Goal: Task Accomplishment & Management: Manage account settings

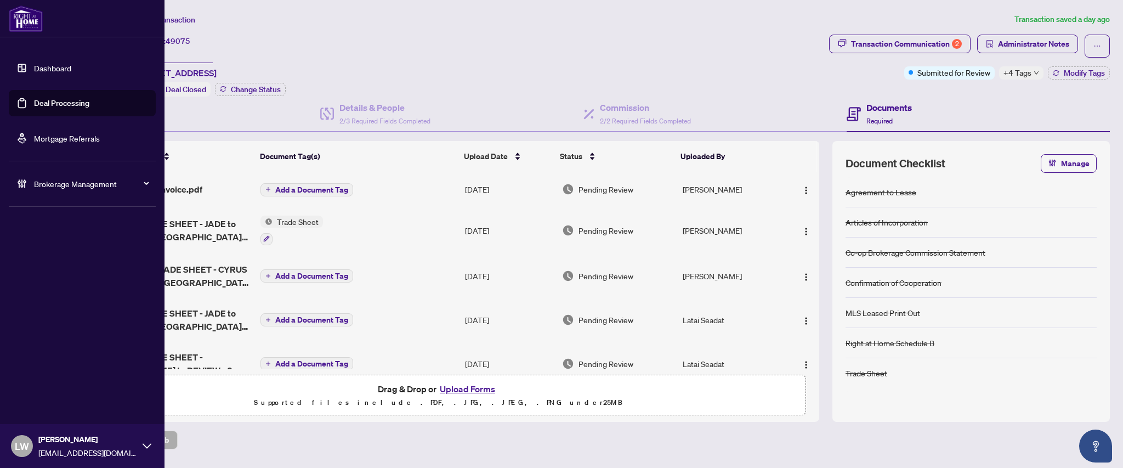
click at [57, 101] on link "Deal Processing" at bounding box center [61, 103] width 55 height 10
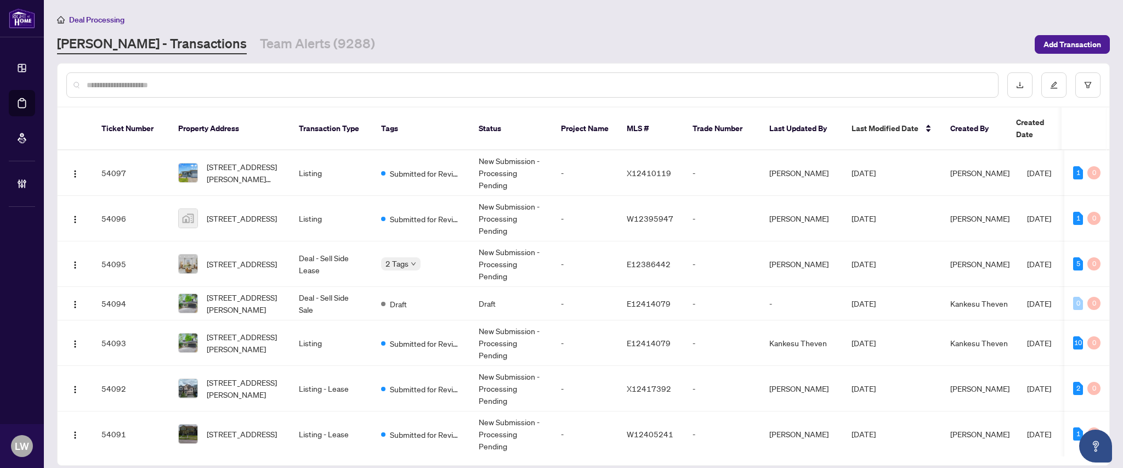
click at [299, 87] on input "text" at bounding box center [538, 85] width 903 height 12
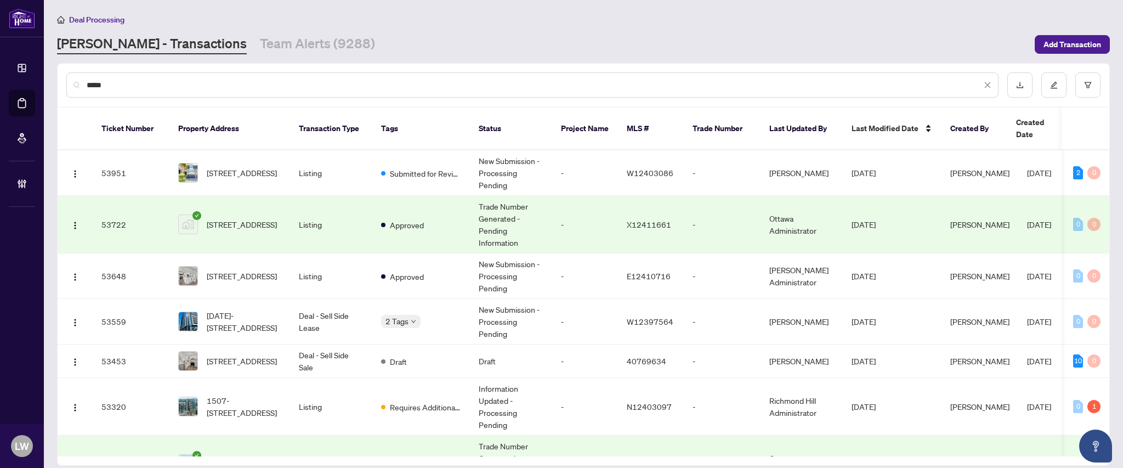
type input "*****"
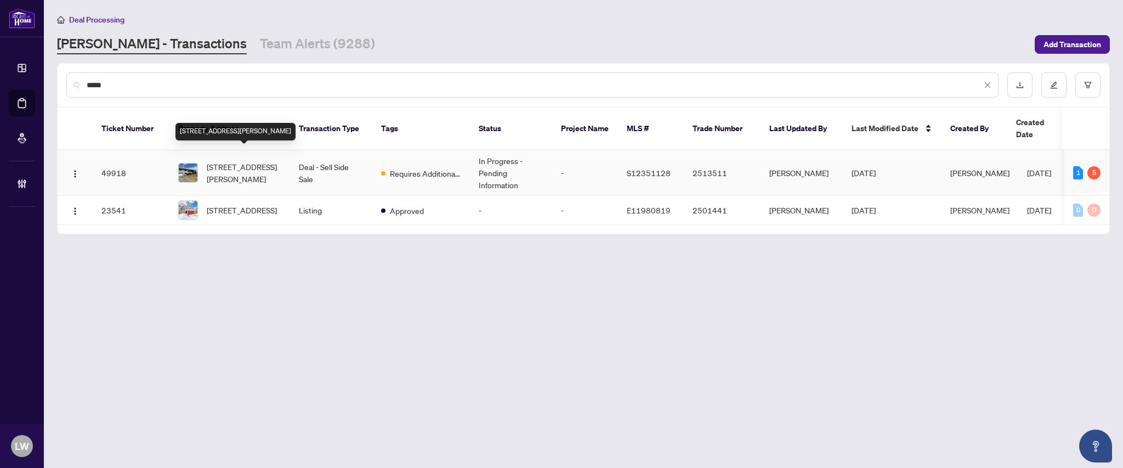
click at [233, 161] on span "[STREET_ADDRESS][PERSON_NAME]" at bounding box center [244, 173] width 75 height 24
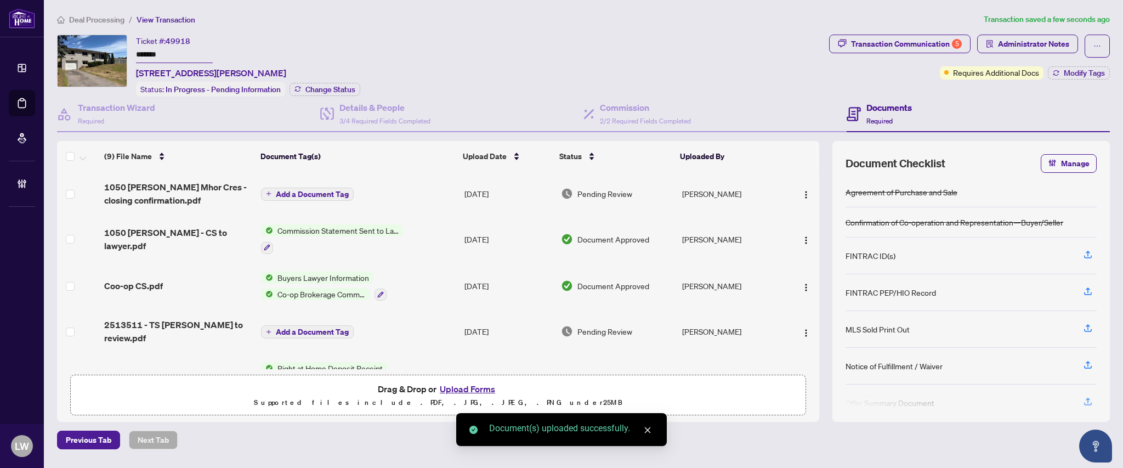
click at [305, 190] on span "Add a Document Tag" at bounding box center [312, 194] width 73 height 8
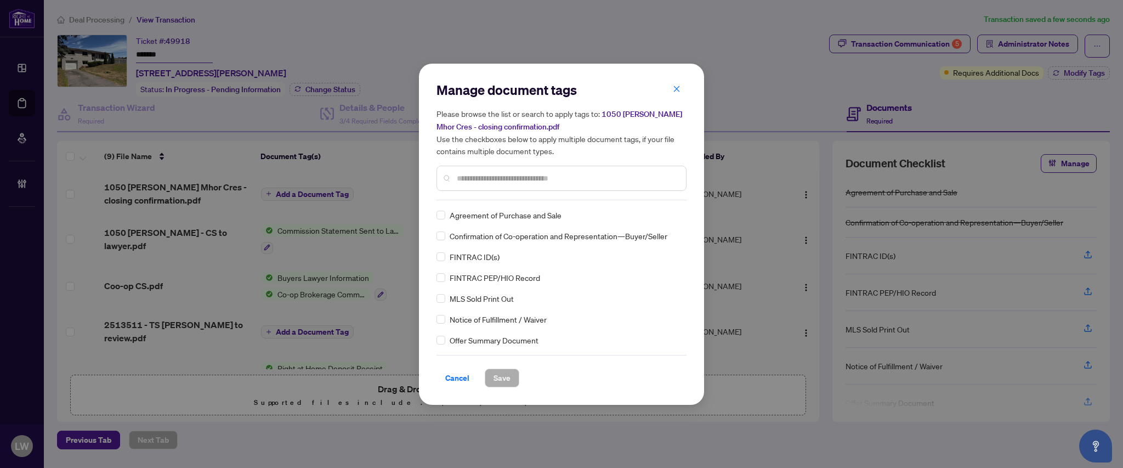
click at [524, 177] on input "text" at bounding box center [567, 178] width 220 height 12
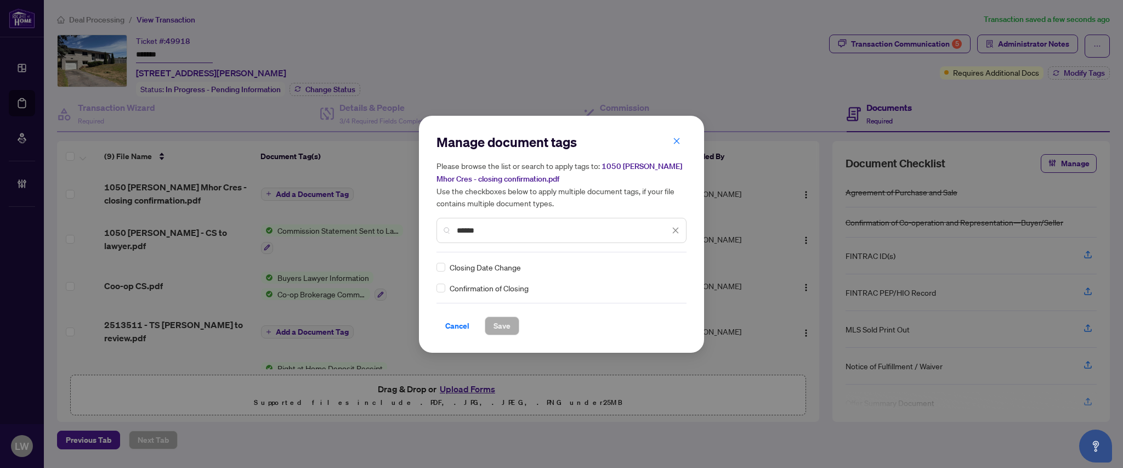
type input "******"
click at [504, 328] on span "Save" at bounding box center [502, 326] width 17 height 18
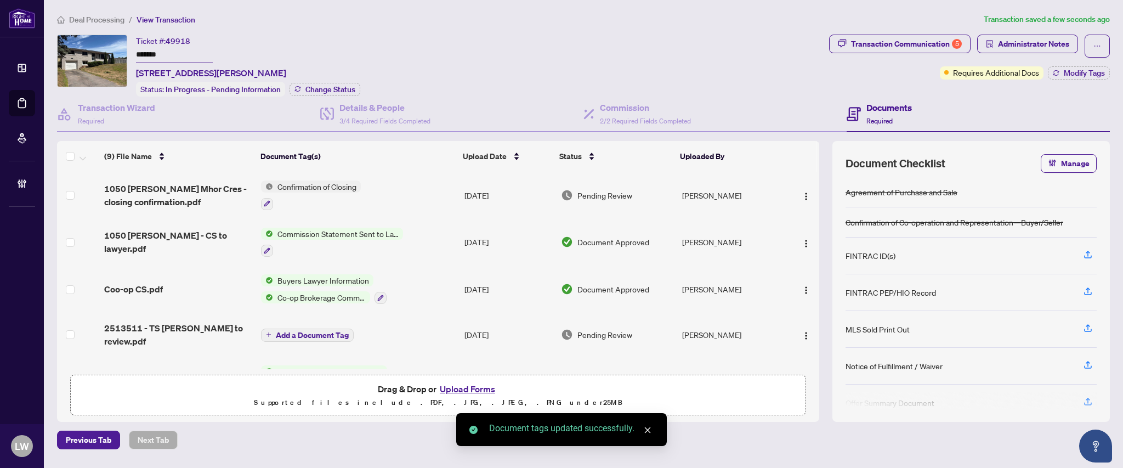
click at [617, 193] on span "Pending Review" at bounding box center [605, 195] width 55 height 12
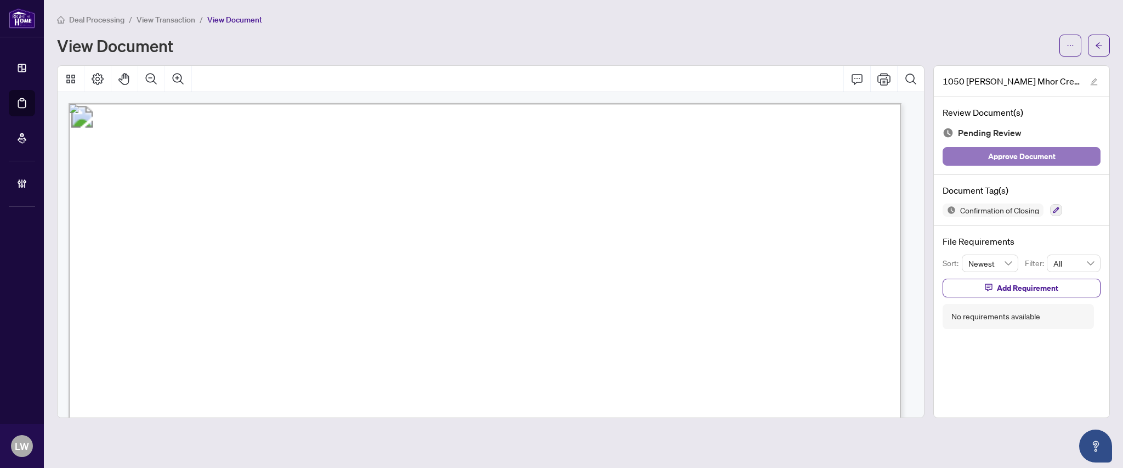
click at [1022, 154] on span "Approve Document" at bounding box center [1021, 157] width 67 height 18
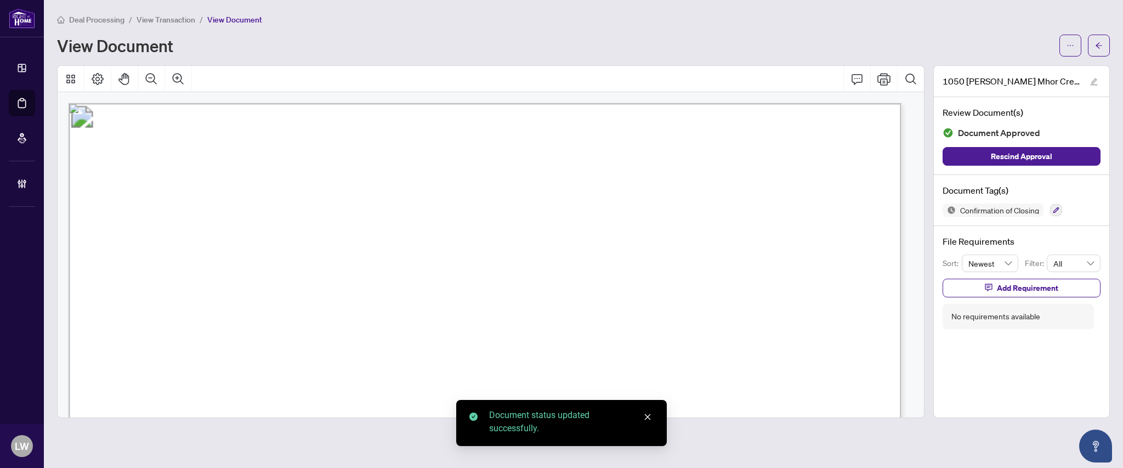
click at [180, 20] on span "View Transaction" at bounding box center [166, 20] width 59 height 10
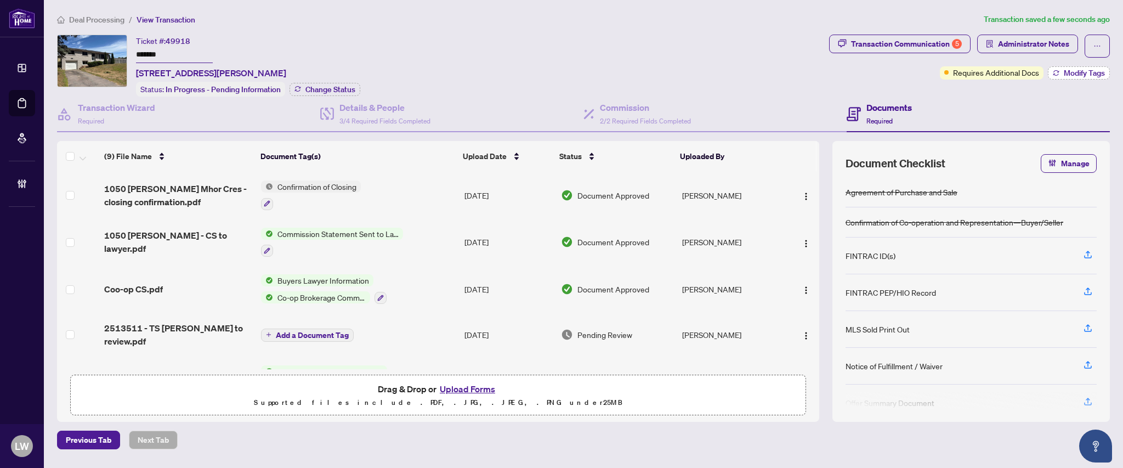
click at [1067, 73] on span "Modify Tags" at bounding box center [1084, 73] width 41 height 8
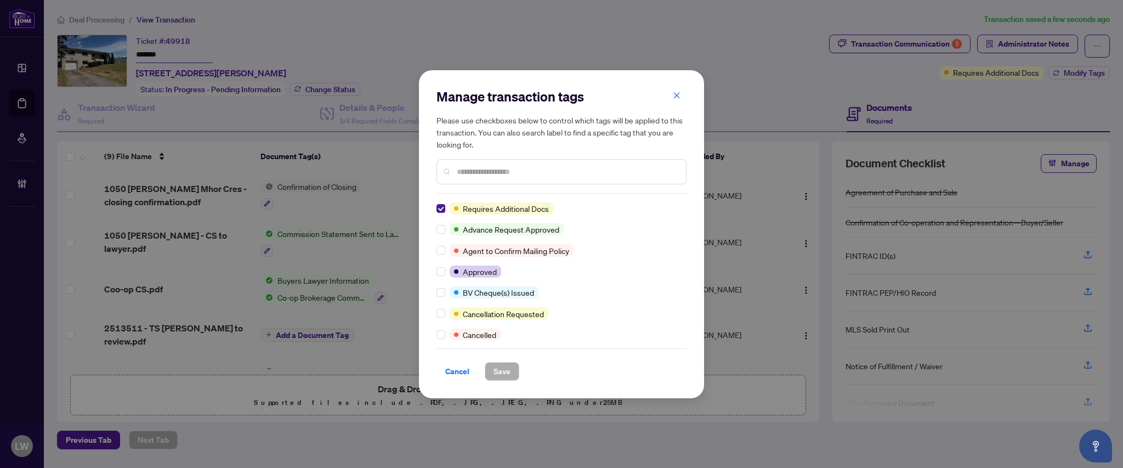
click at [553, 167] on input "text" at bounding box center [567, 172] width 220 height 12
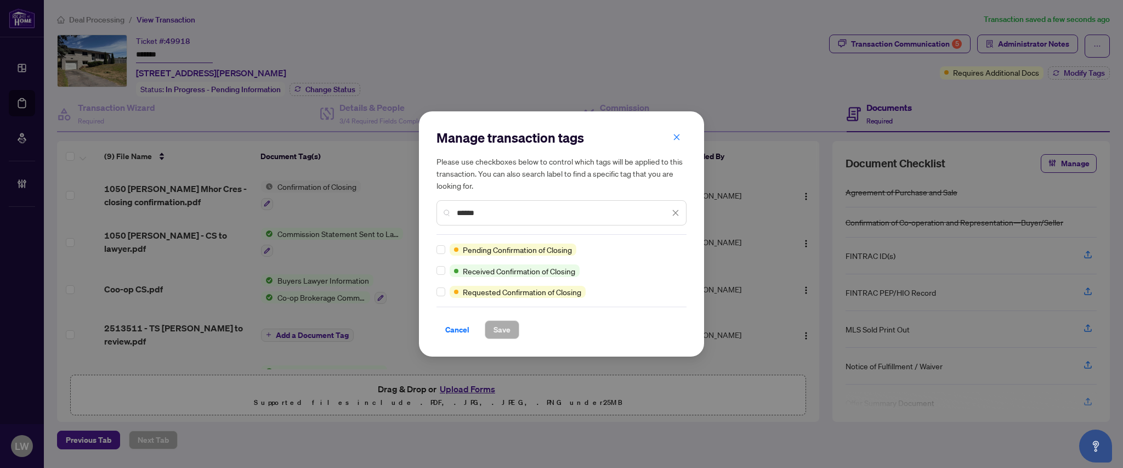
type input "******"
click at [502, 330] on span "Save" at bounding box center [502, 330] width 17 height 18
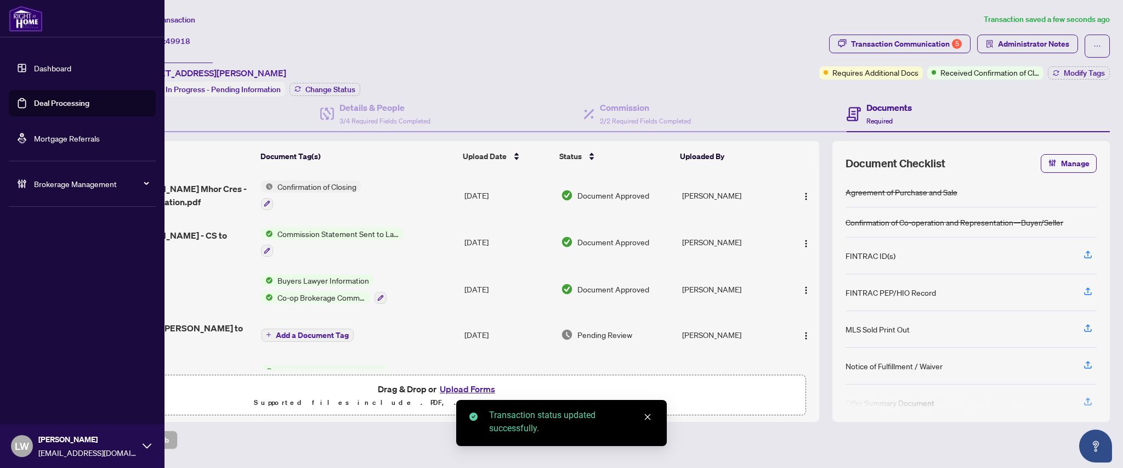
click at [58, 102] on link "Deal Processing" at bounding box center [61, 103] width 55 height 10
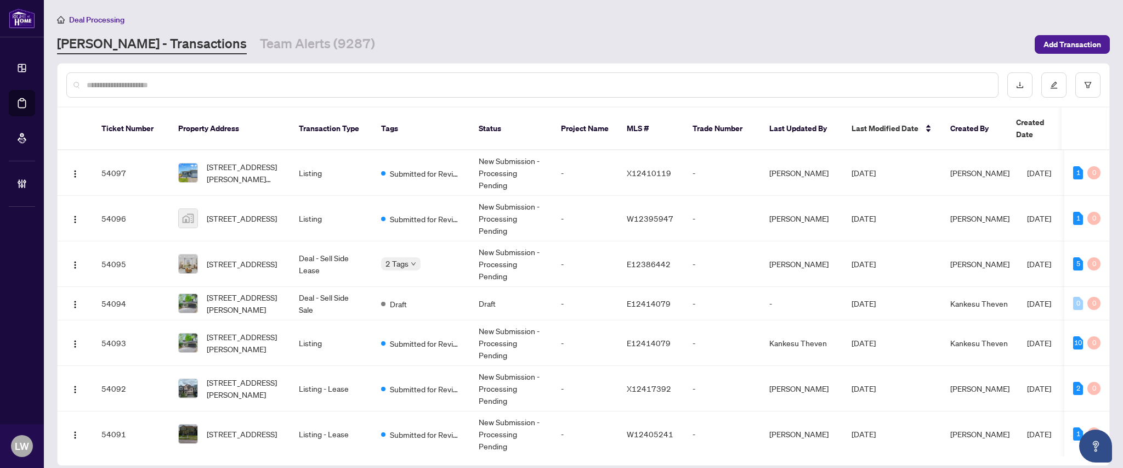
click at [494, 82] on input "text" at bounding box center [538, 85] width 903 height 12
type input "*****"
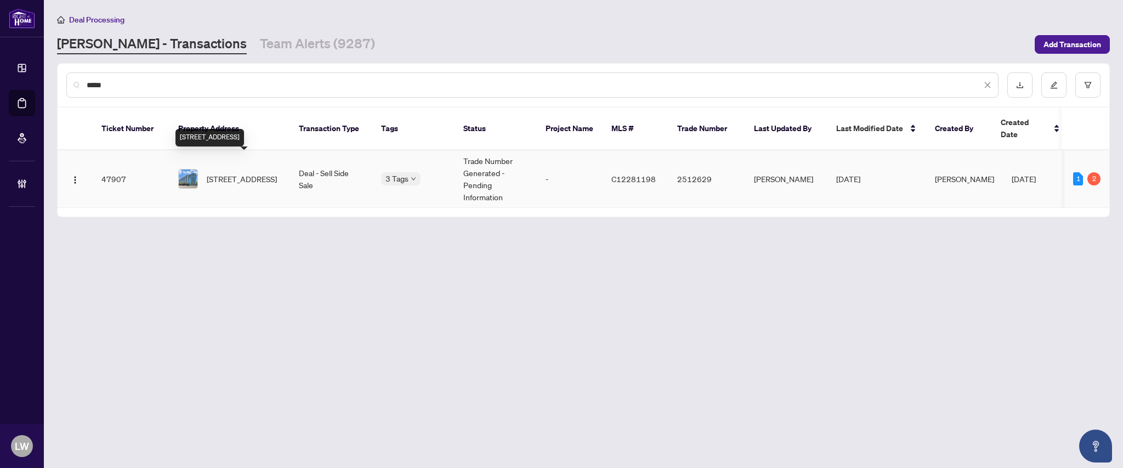
click at [240, 173] on span "[STREET_ADDRESS]" at bounding box center [242, 179] width 70 height 12
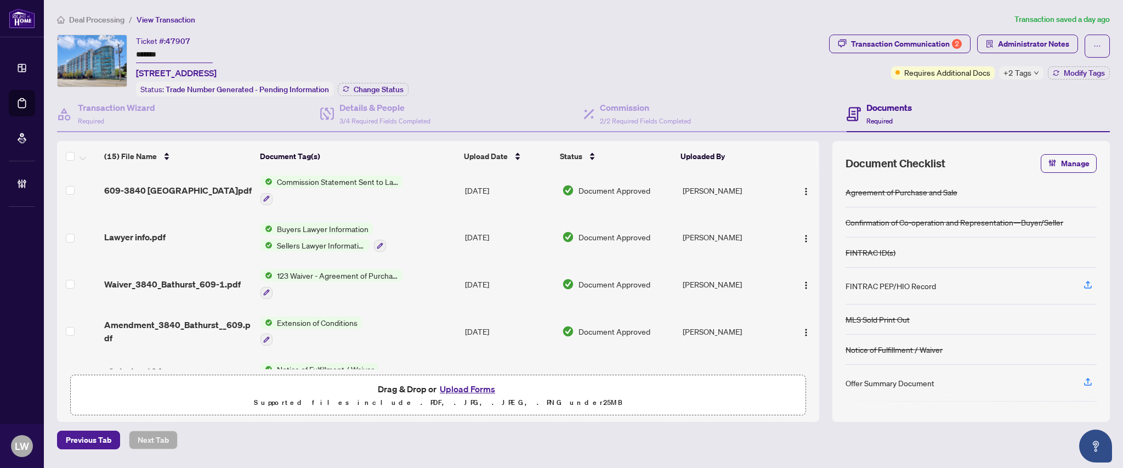
scroll to position [292, 0]
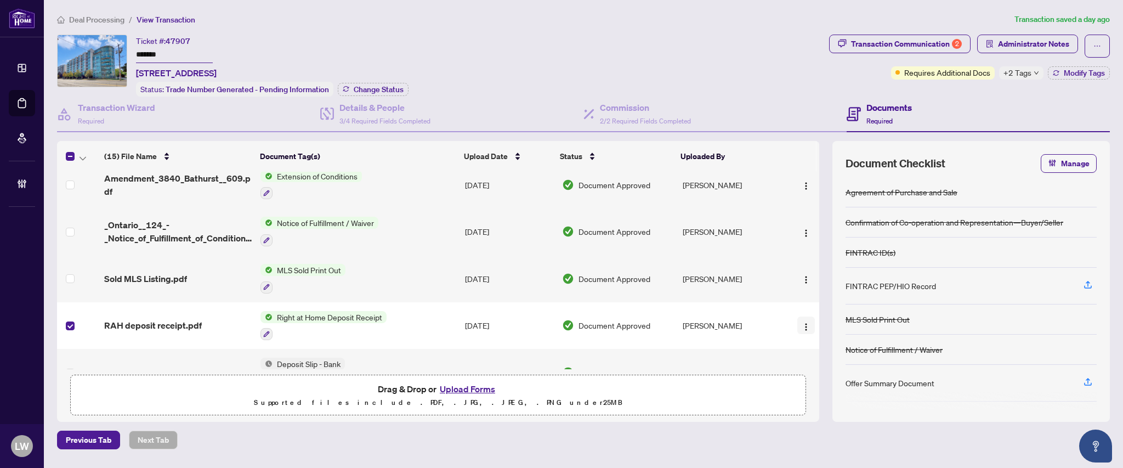
click at [806, 323] on img "button" at bounding box center [806, 327] width 9 height 9
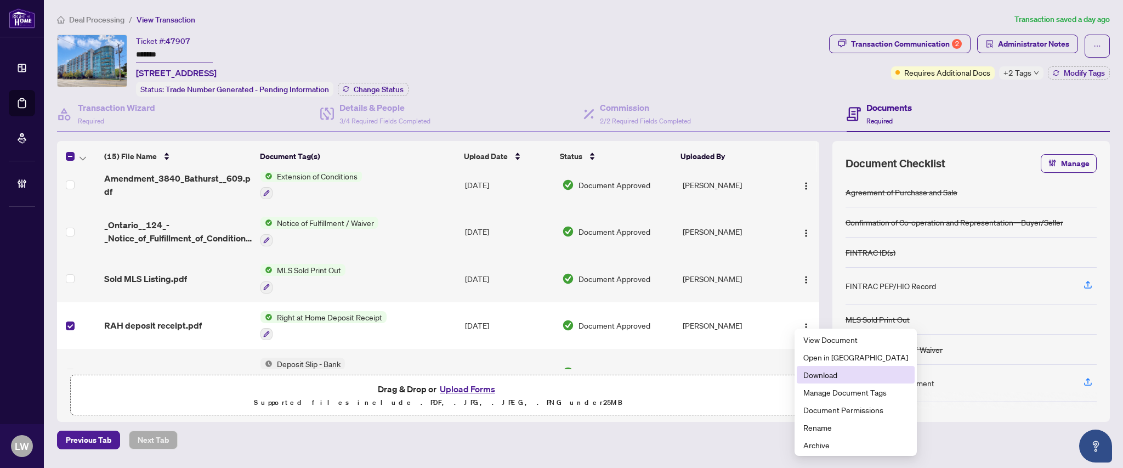
click at [821, 380] on span "Download" at bounding box center [856, 375] width 105 height 12
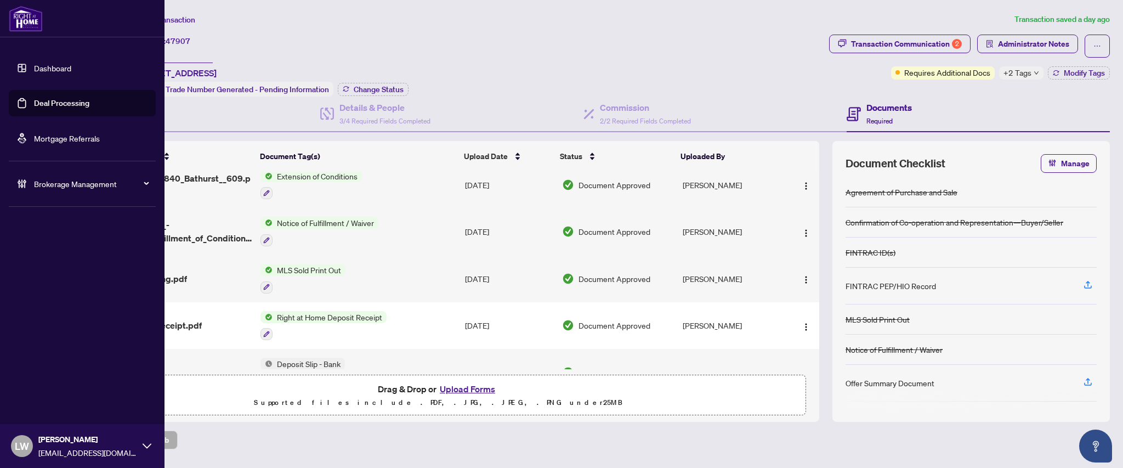
click at [44, 104] on link "Deal Processing" at bounding box center [61, 103] width 55 height 10
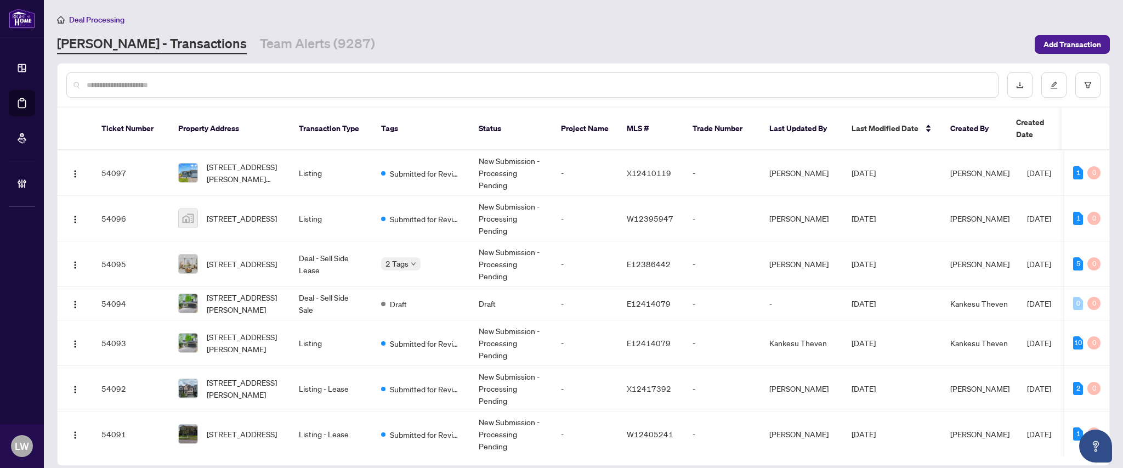
click at [471, 82] on input "text" at bounding box center [538, 85] width 903 height 12
type input "*****"
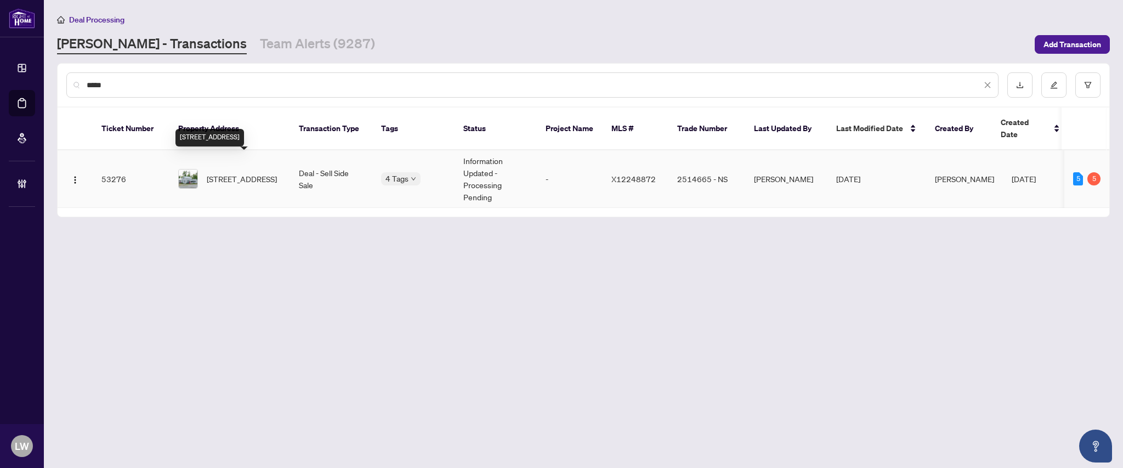
click at [231, 173] on span "[STREET_ADDRESS]" at bounding box center [242, 179] width 70 height 12
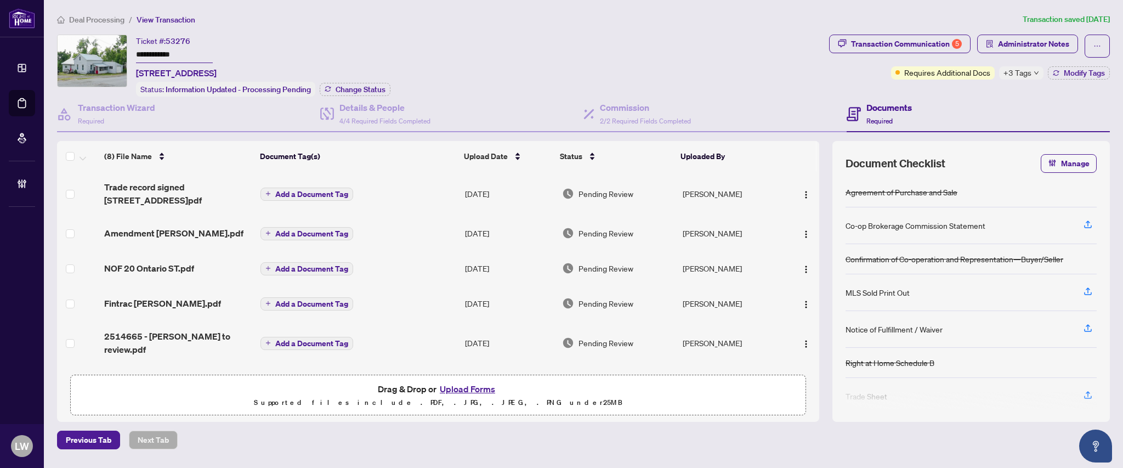
scroll to position [53, 0]
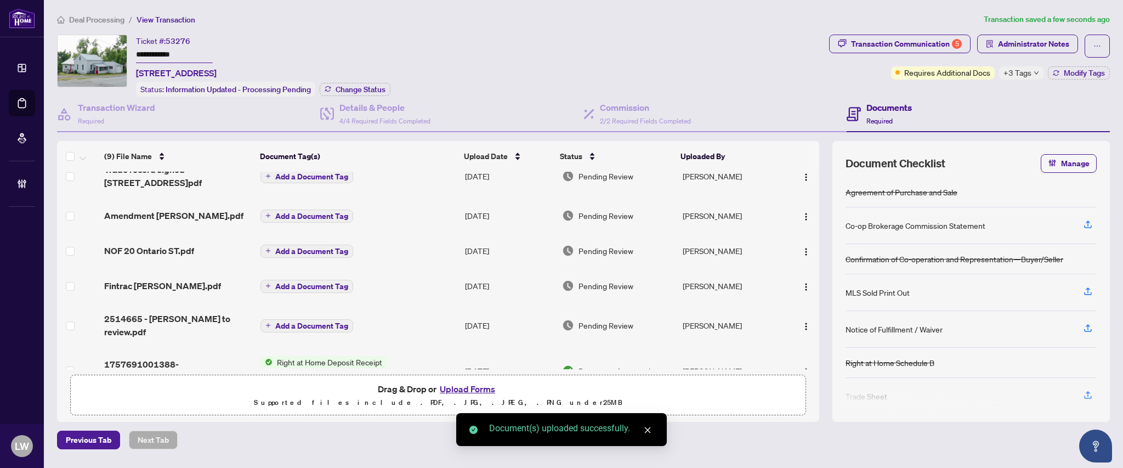
click at [287, 177] on span "Add a Document Tag" at bounding box center [311, 177] width 73 height 8
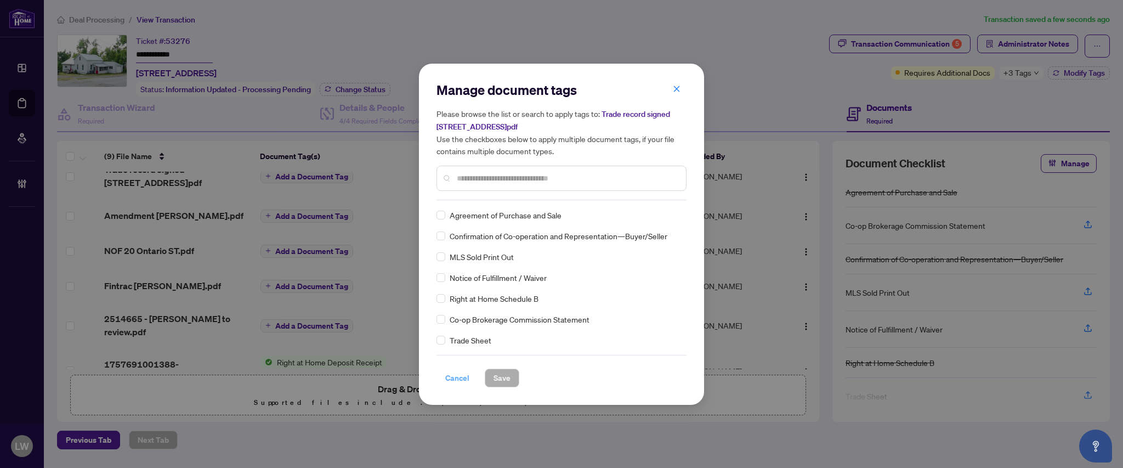
click at [455, 374] on span "Cancel" at bounding box center [457, 378] width 24 height 18
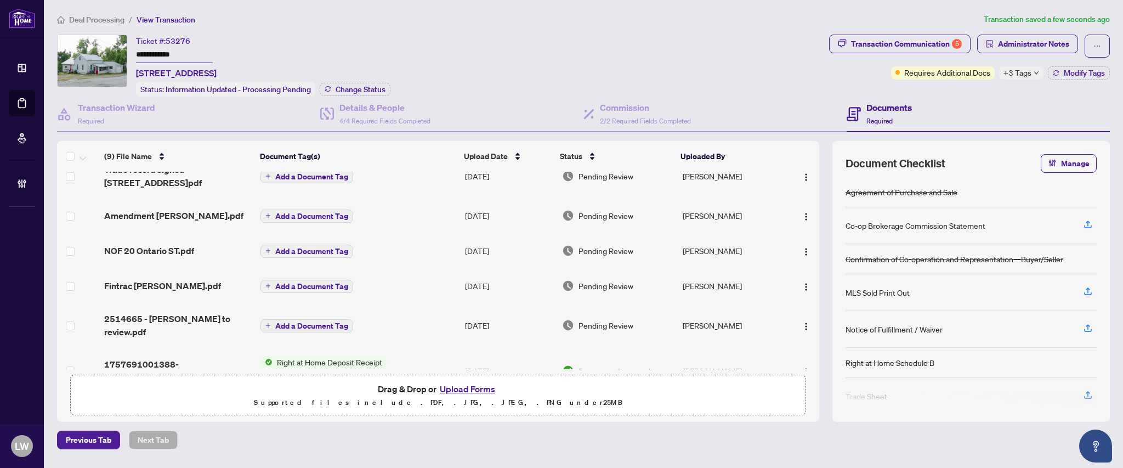
scroll to position [0, 0]
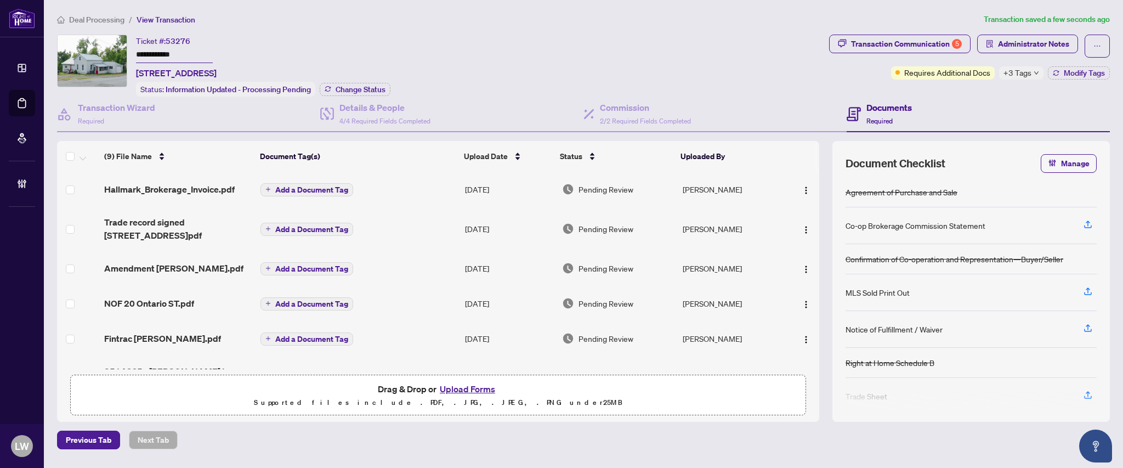
click at [286, 189] on span "Add a Document Tag" at bounding box center [311, 190] width 73 height 8
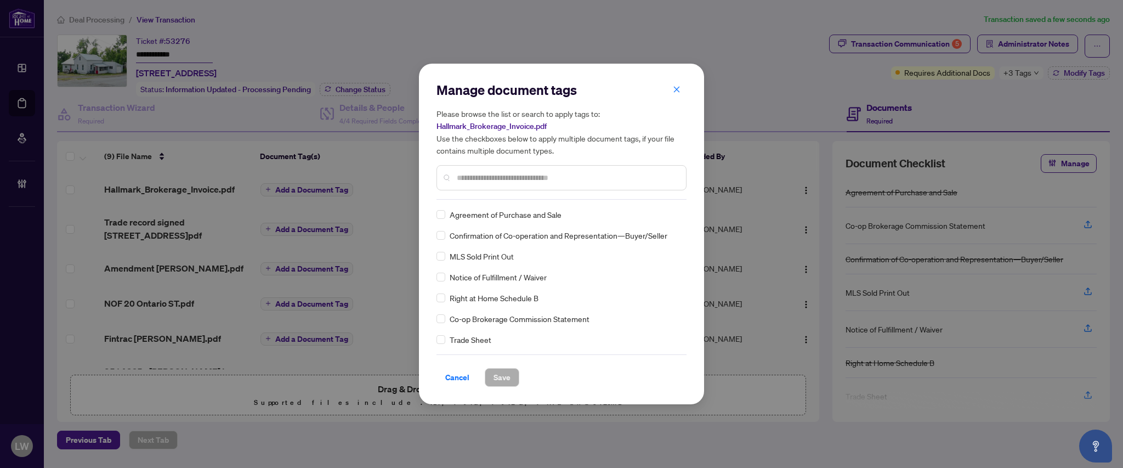
click at [506, 176] on input "text" at bounding box center [567, 178] width 220 height 12
type input "***"
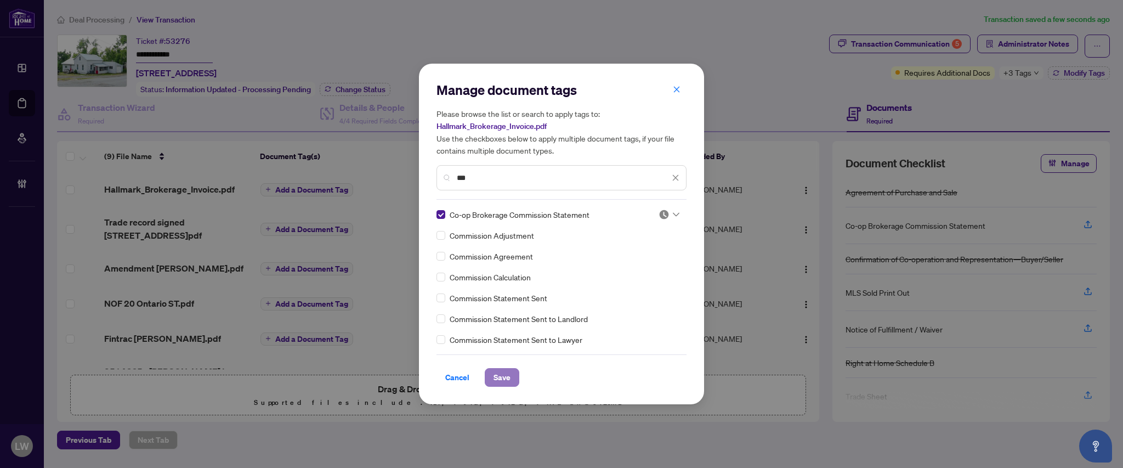
click at [501, 376] on span "Save" at bounding box center [502, 378] width 17 height 18
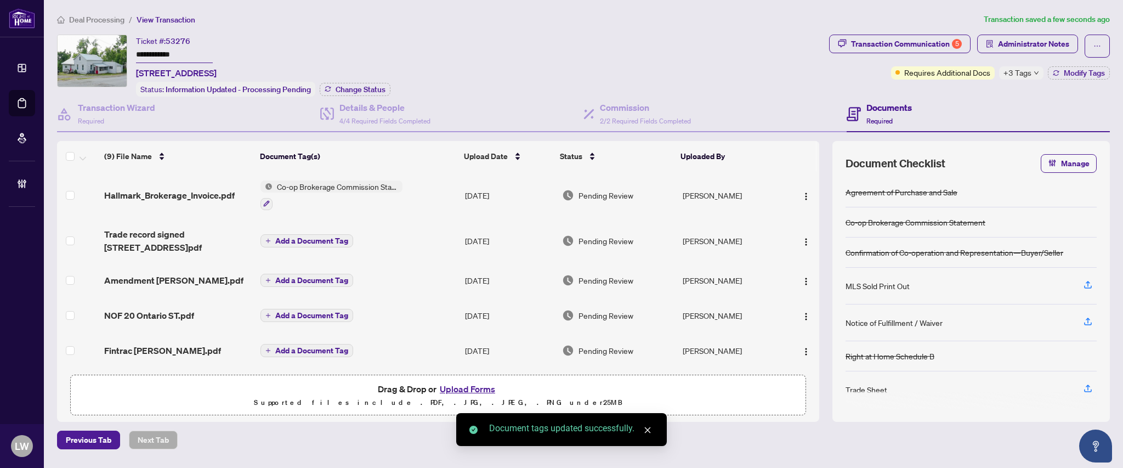
click at [614, 189] on span "Pending Review" at bounding box center [606, 195] width 55 height 12
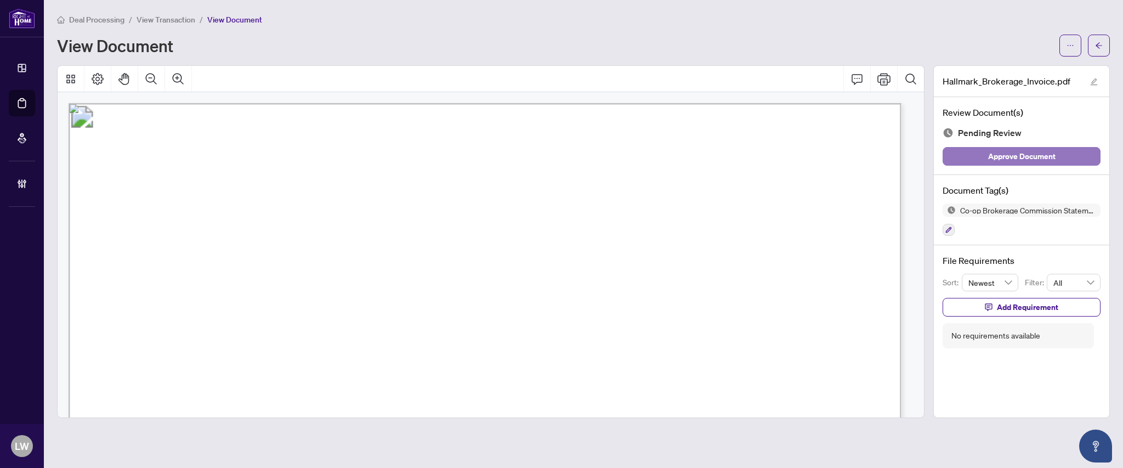
click at [1018, 158] on span "Approve Document" at bounding box center [1021, 157] width 67 height 18
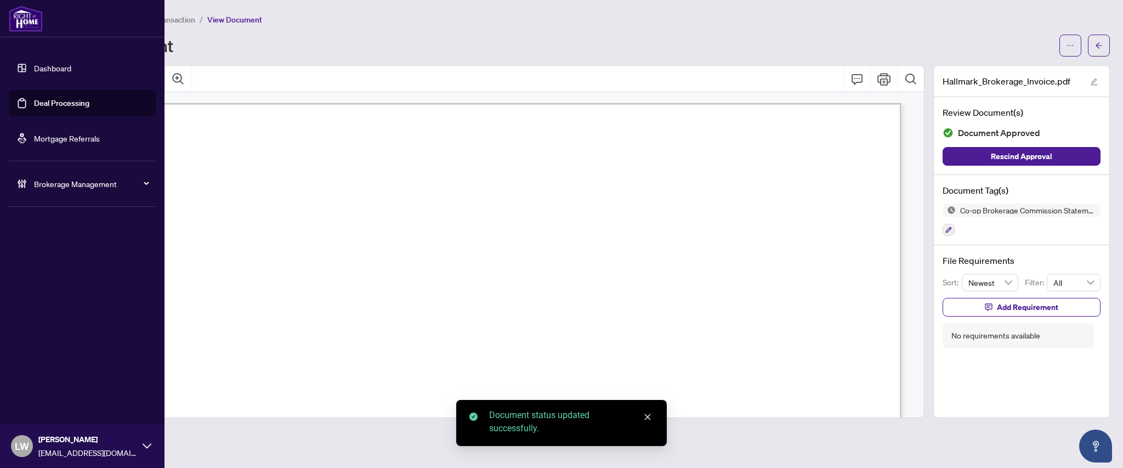
click at [57, 101] on link "Deal Processing" at bounding box center [61, 103] width 55 height 10
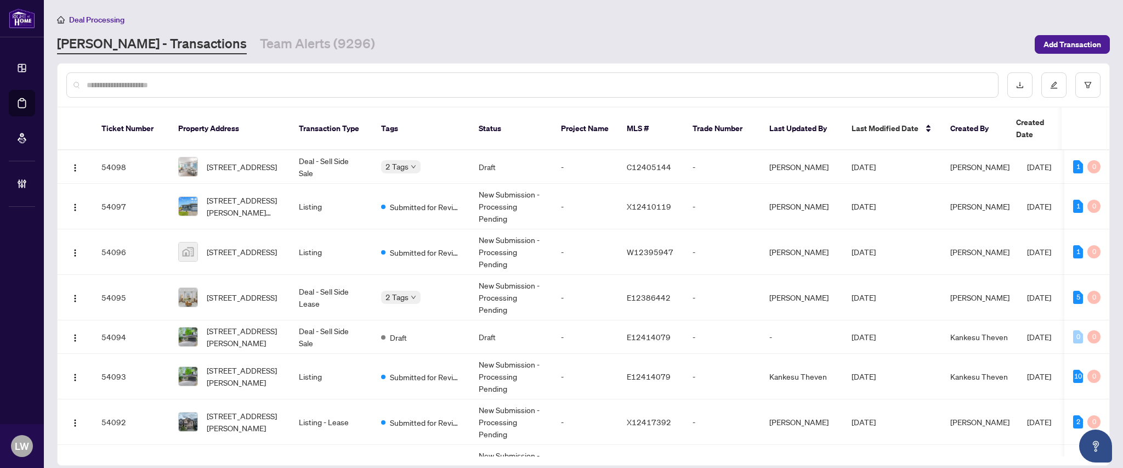
click at [476, 82] on input "text" at bounding box center [538, 85] width 903 height 12
type input "*****"
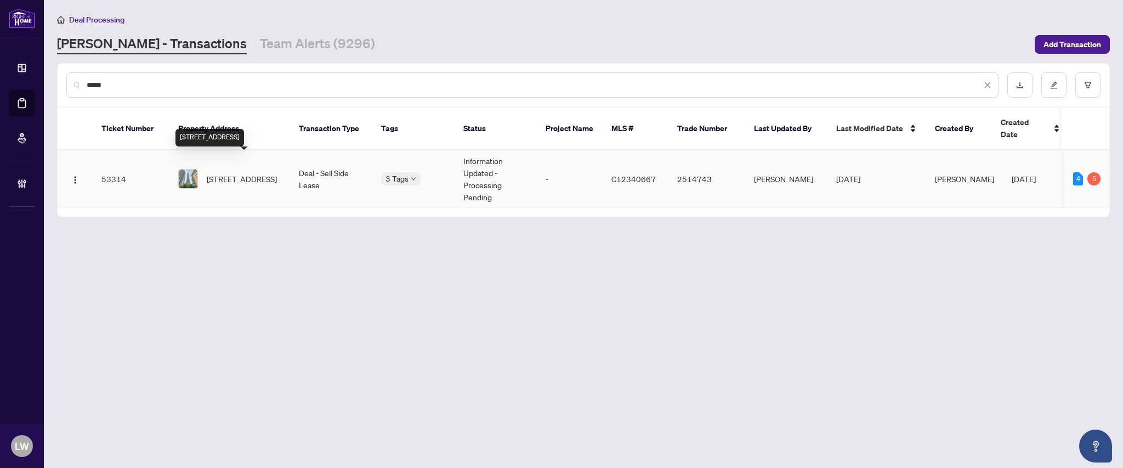
click at [211, 174] on span "[STREET_ADDRESS]" at bounding box center [242, 179] width 70 height 12
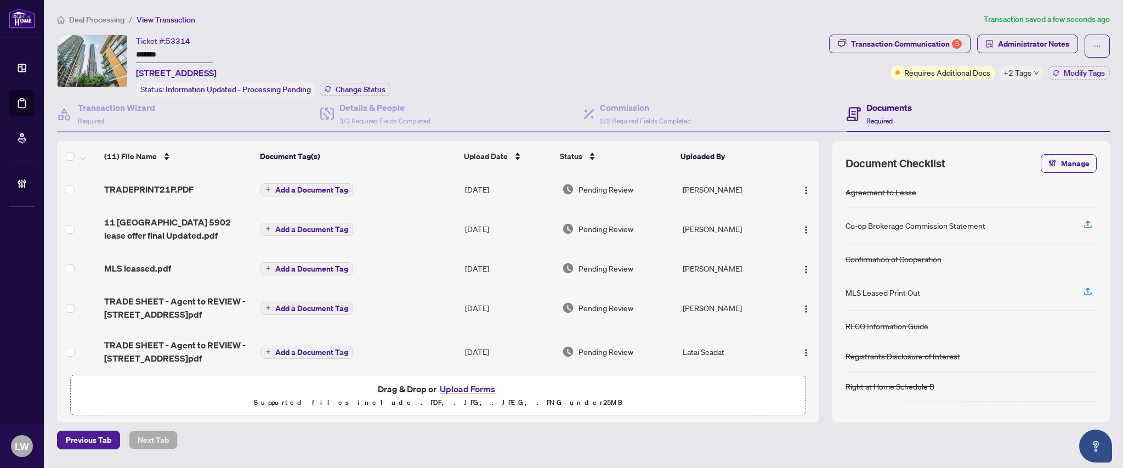
click at [273, 187] on button "Add a Document Tag" at bounding box center [307, 189] width 93 height 13
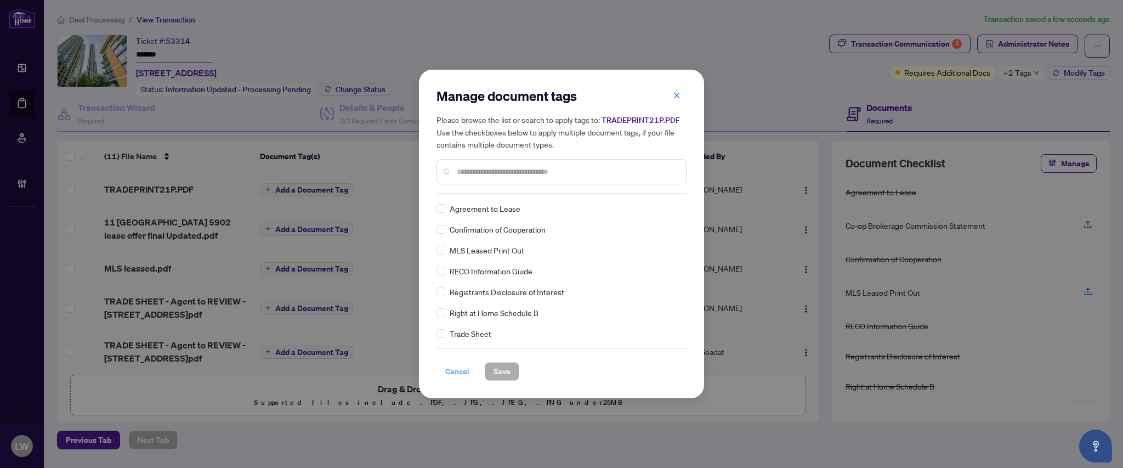
click at [455, 376] on span "Cancel" at bounding box center [457, 372] width 24 height 18
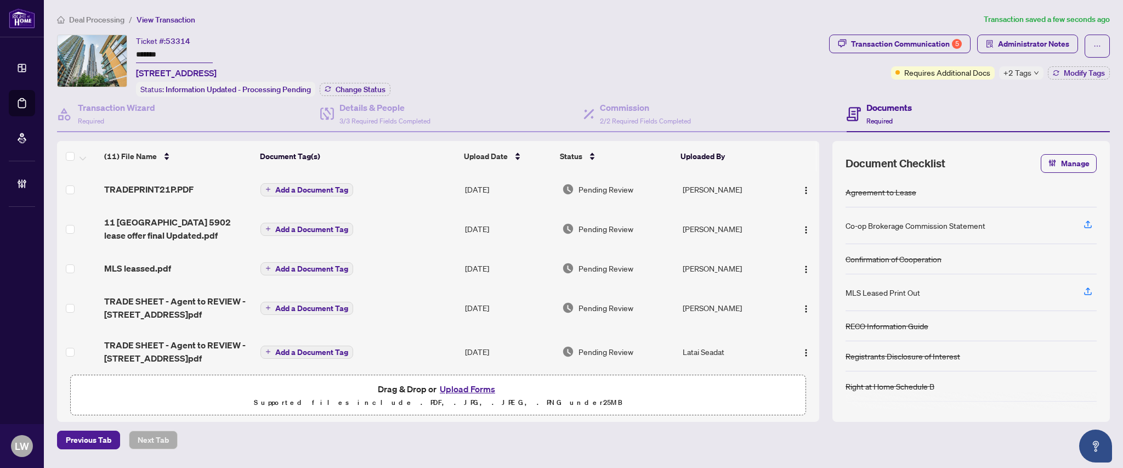
click at [278, 188] on span "Add a Document Tag" at bounding box center [311, 190] width 73 height 8
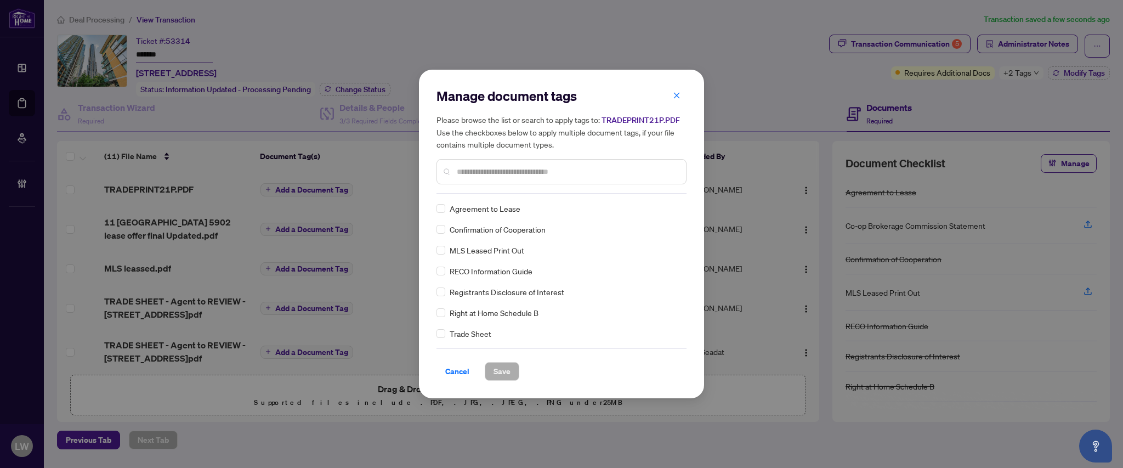
click at [493, 172] on input "text" at bounding box center [567, 172] width 220 height 12
type input "****"
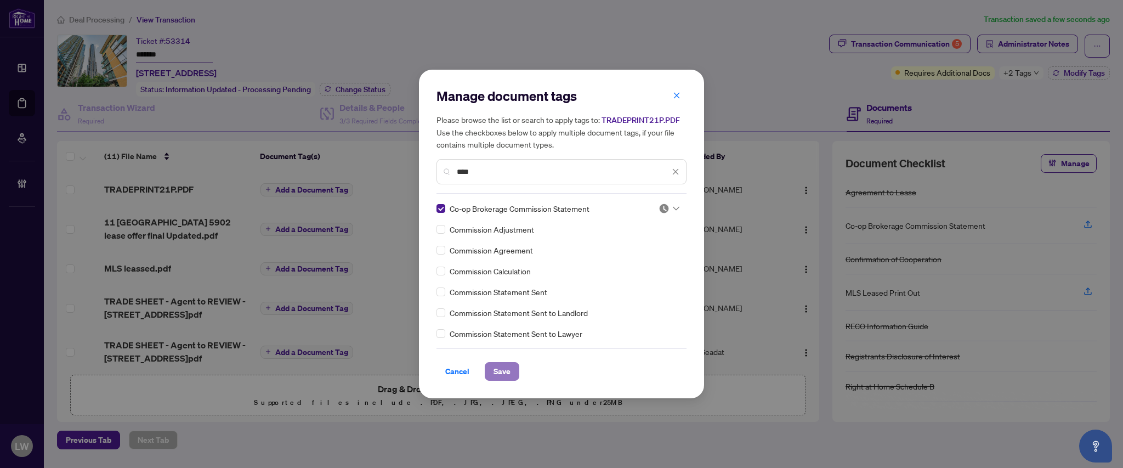
click at [494, 367] on span "Save" at bounding box center [502, 372] width 17 height 18
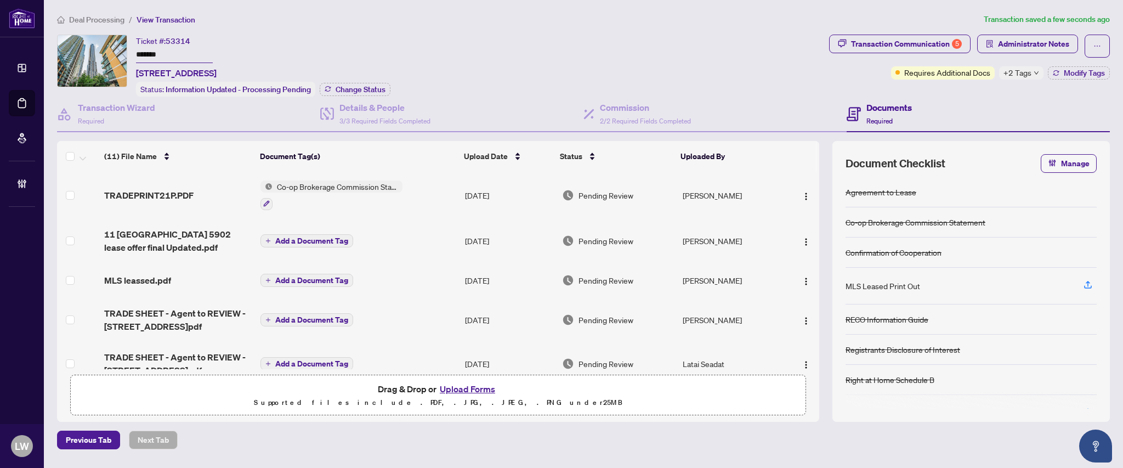
click at [606, 191] on span "Pending Review" at bounding box center [606, 195] width 55 height 12
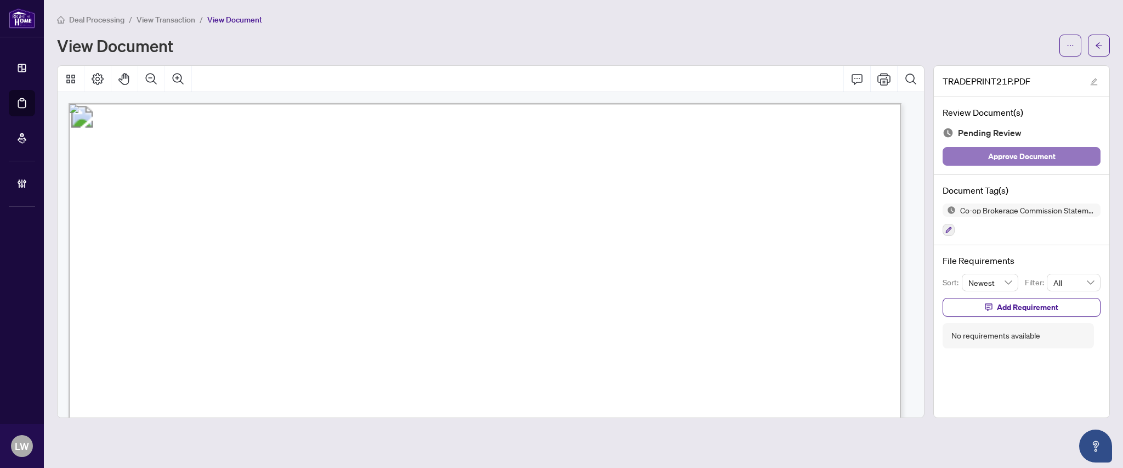
click at [1004, 155] on span "Approve Document" at bounding box center [1021, 157] width 67 height 18
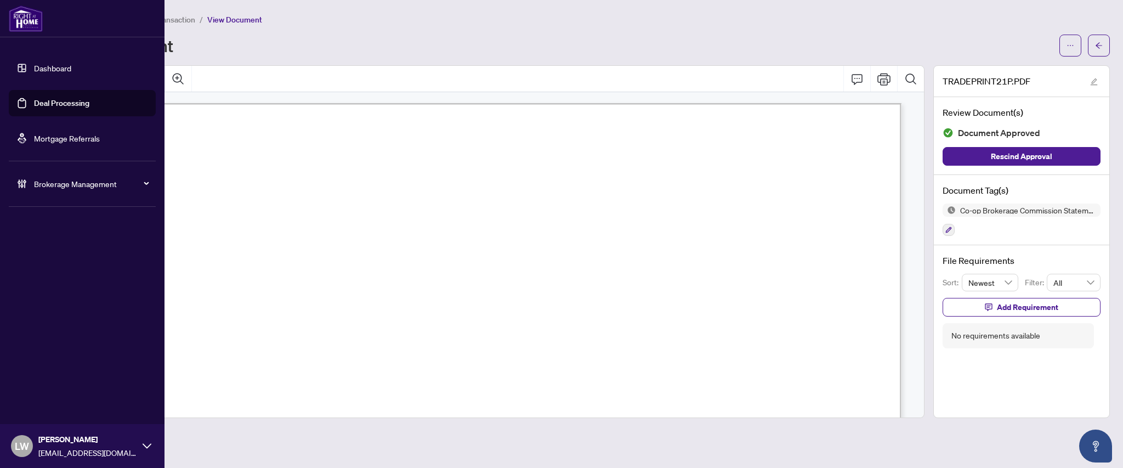
click at [60, 105] on link "Deal Processing" at bounding box center [61, 103] width 55 height 10
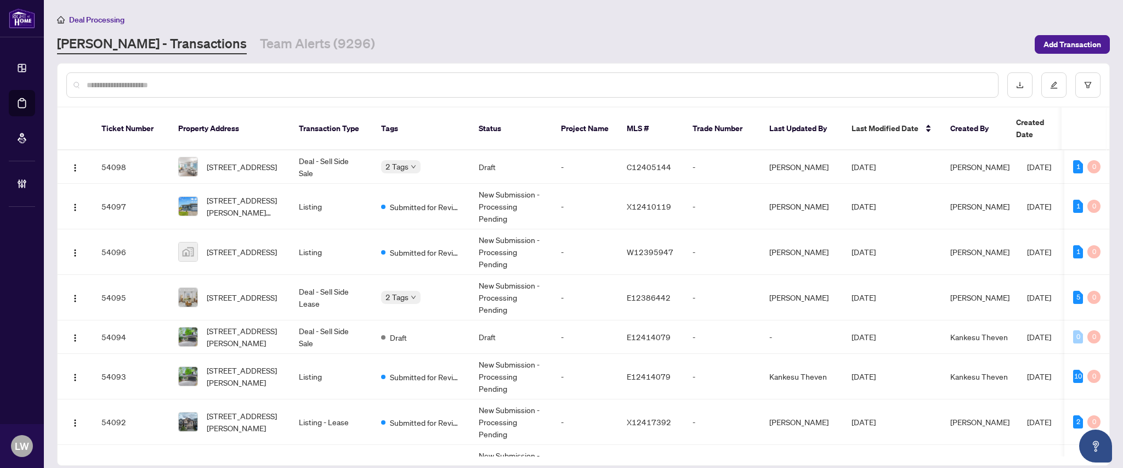
click at [446, 86] on input "text" at bounding box center [538, 85] width 903 height 12
type input "*****"
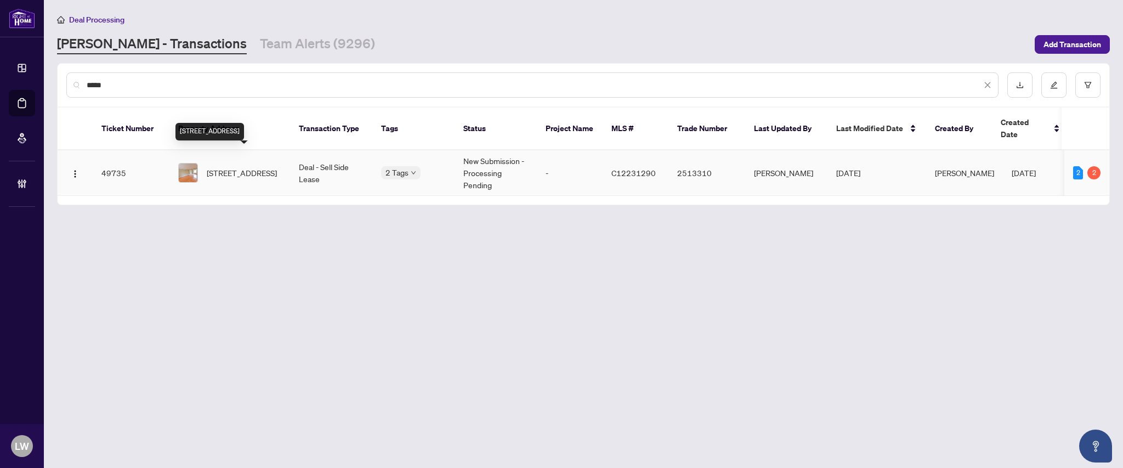
click at [235, 167] on span "[STREET_ADDRESS]" at bounding box center [242, 173] width 70 height 12
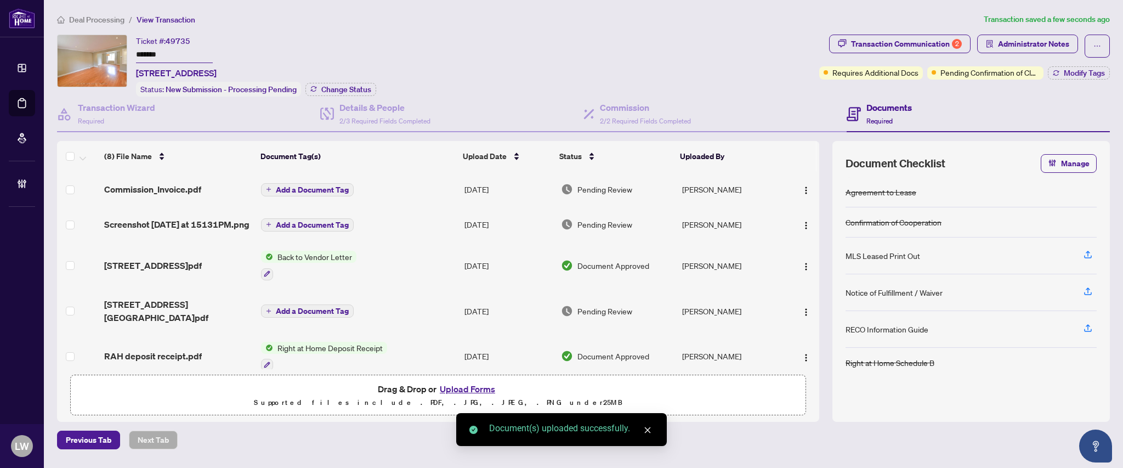
click at [283, 190] on span "Add a Document Tag" at bounding box center [312, 190] width 73 height 8
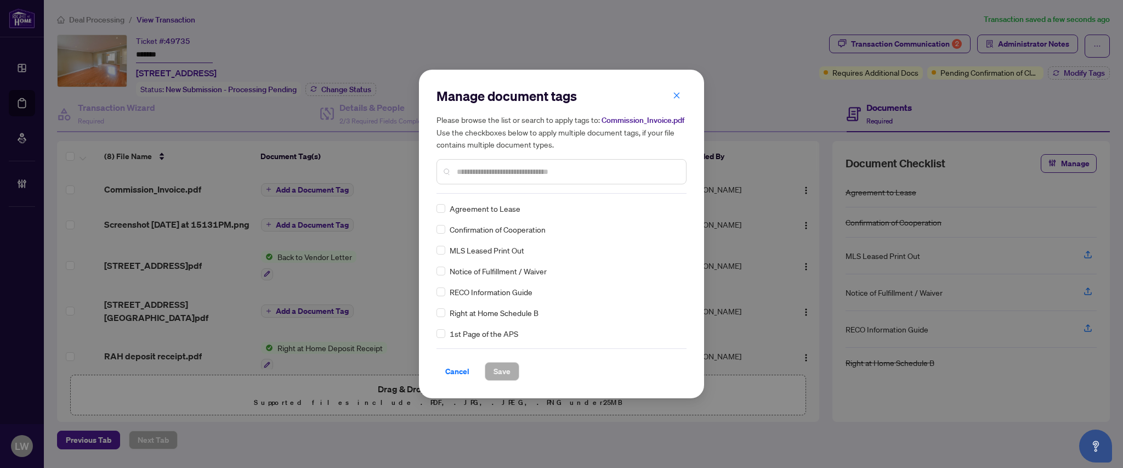
click at [631, 173] on input "text" at bounding box center [567, 172] width 220 height 12
type input "****"
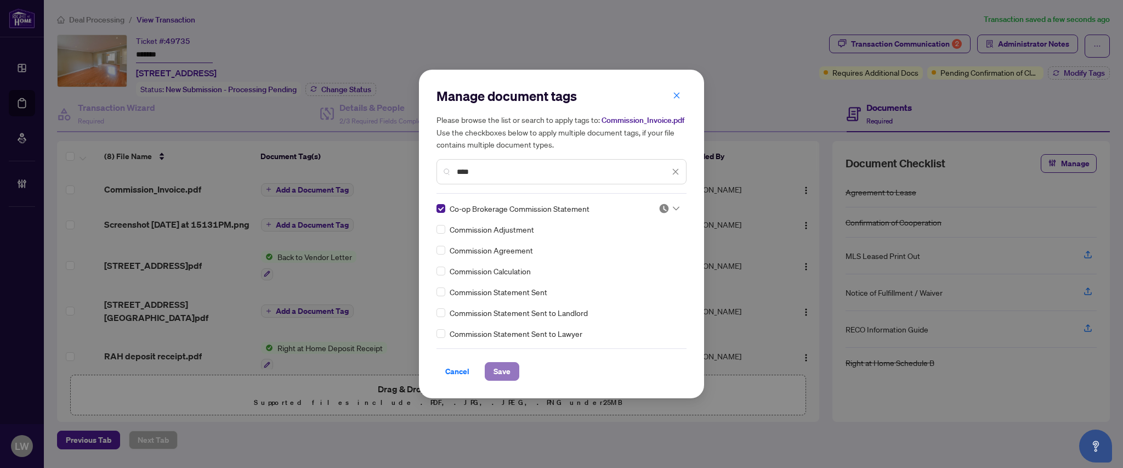
click at [503, 371] on span "Save" at bounding box center [502, 372] width 17 height 18
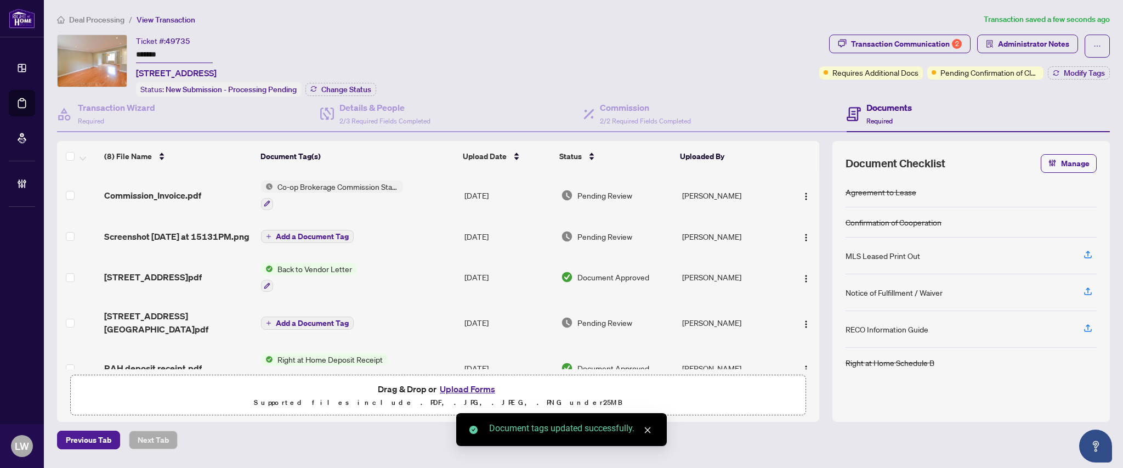
click at [606, 194] on span "Pending Review" at bounding box center [605, 195] width 55 height 12
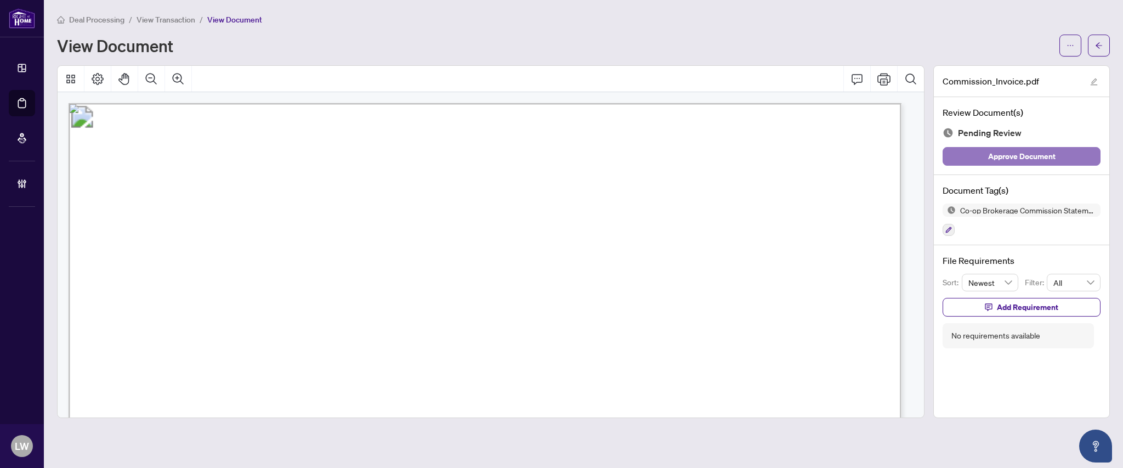
click at [1022, 161] on span "Approve Document" at bounding box center [1021, 157] width 67 height 18
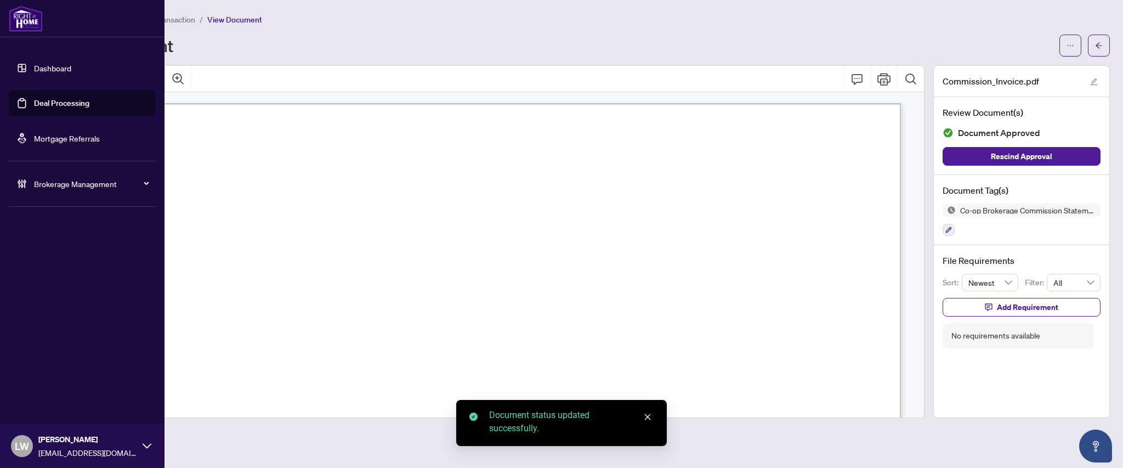
click at [49, 103] on link "Deal Processing" at bounding box center [61, 103] width 55 height 10
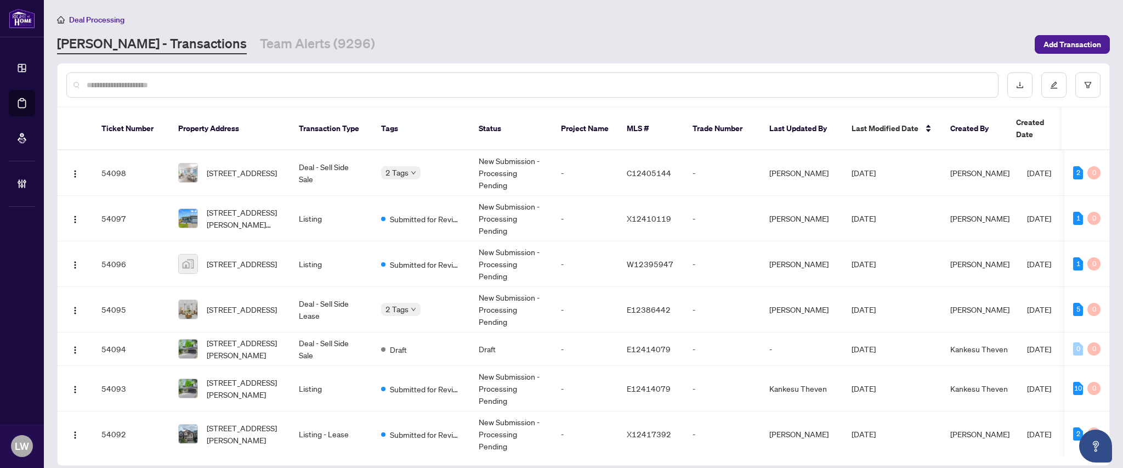
click at [371, 84] on input "text" at bounding box center [538, 85] width 903 height 12
type input "*****"
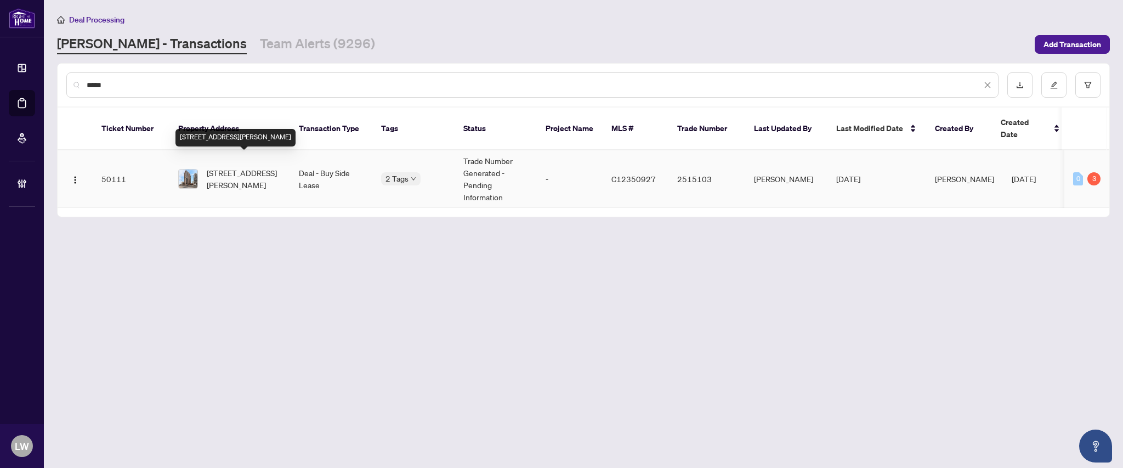
click at [235, 167] on span "[STREET_ADDRESS][PERSON_NAME]" at bounding box center [244, 179] width 75 height 24
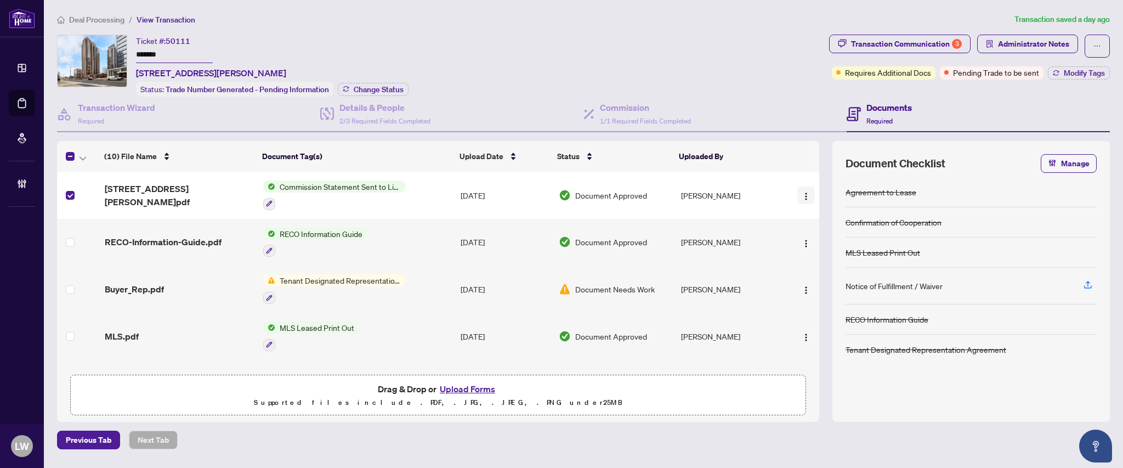
click at [804, 192] on img "button" at bounding box center [806, 196] width 9 height 9
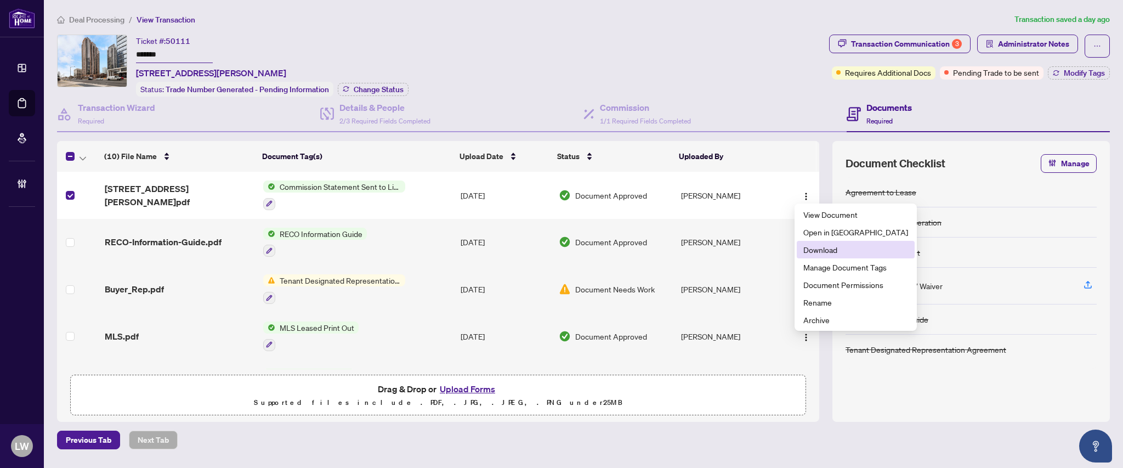
click at [821, 251] on span "Download" at bounding box center [856, 250] width 105 height 12
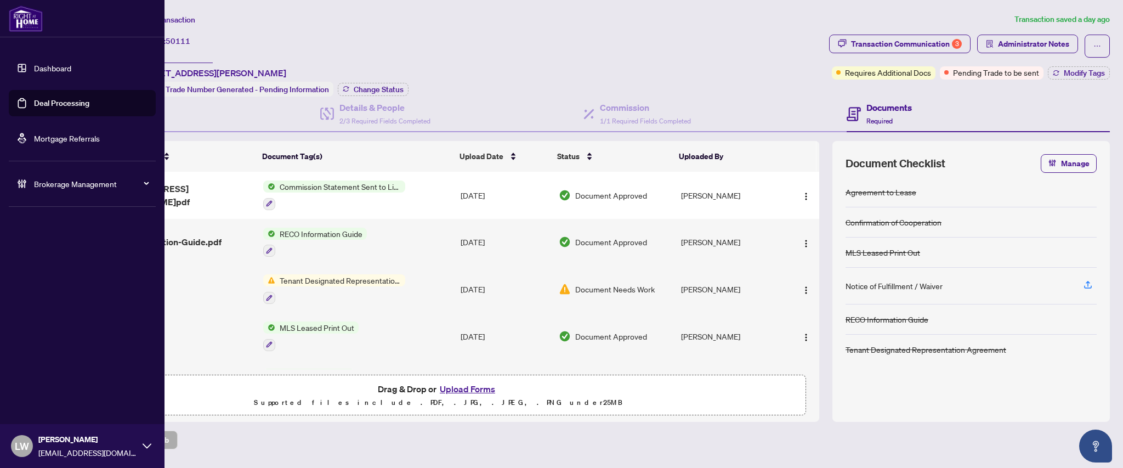
click at [69, 104] on link "Deal Processing" at bounding box center [61, 103] width 55 height 10
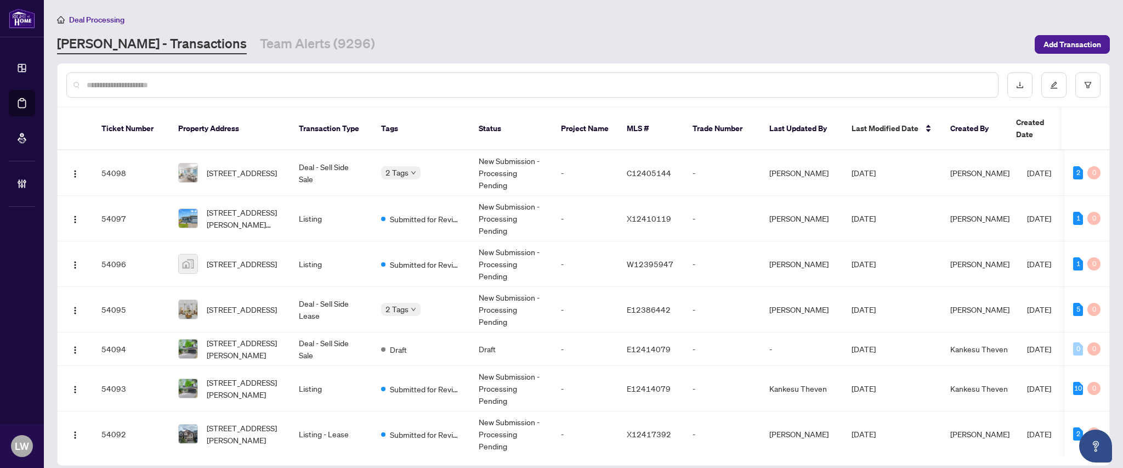
click at [426, 84] on input "text" at bounding box center [538, 85] width 903 height 12
type input "*****"
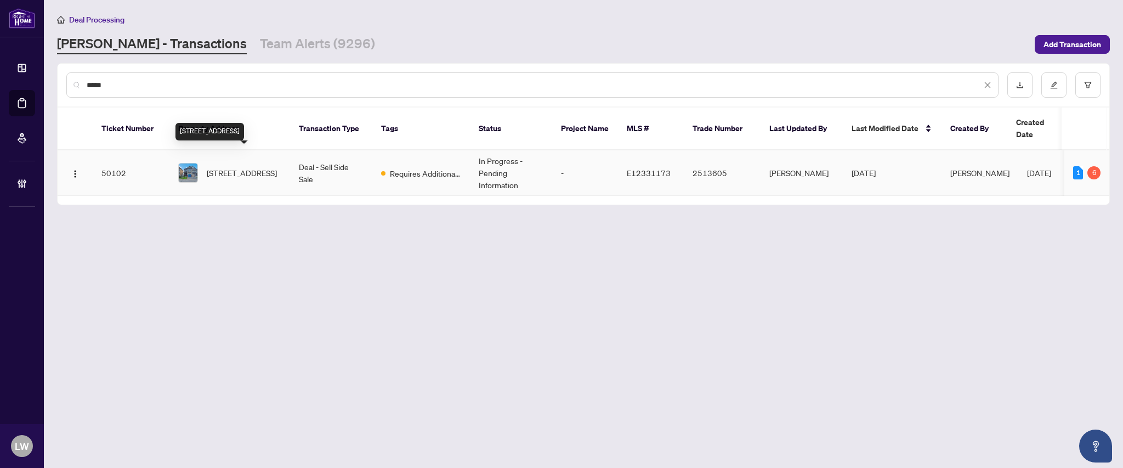
click at [231, 167] on span "[STREET_ADDRESS]" at bounding box center [242, 173] width 70 height 12
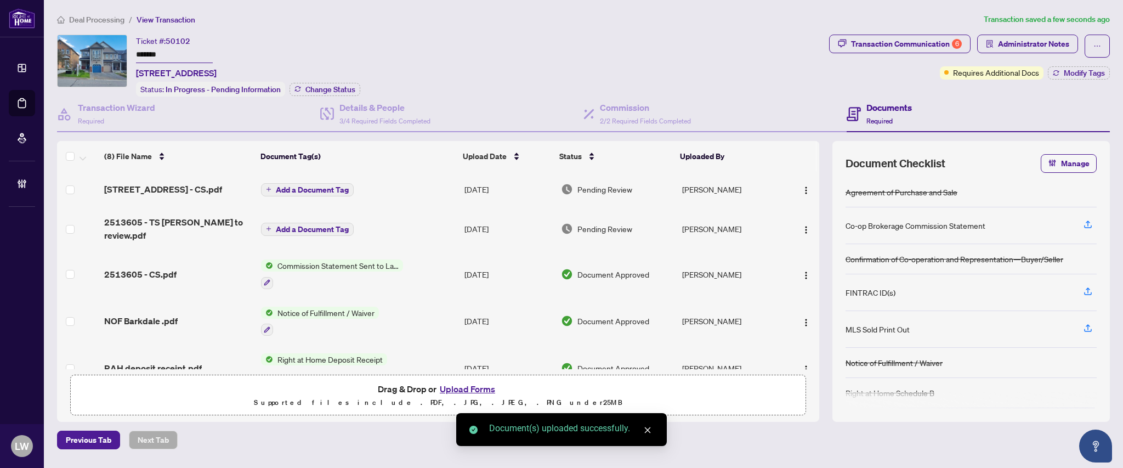
click at [283, 188] on span "Add a Document Tag" at bounding box center [312, 190] width 73 height 8
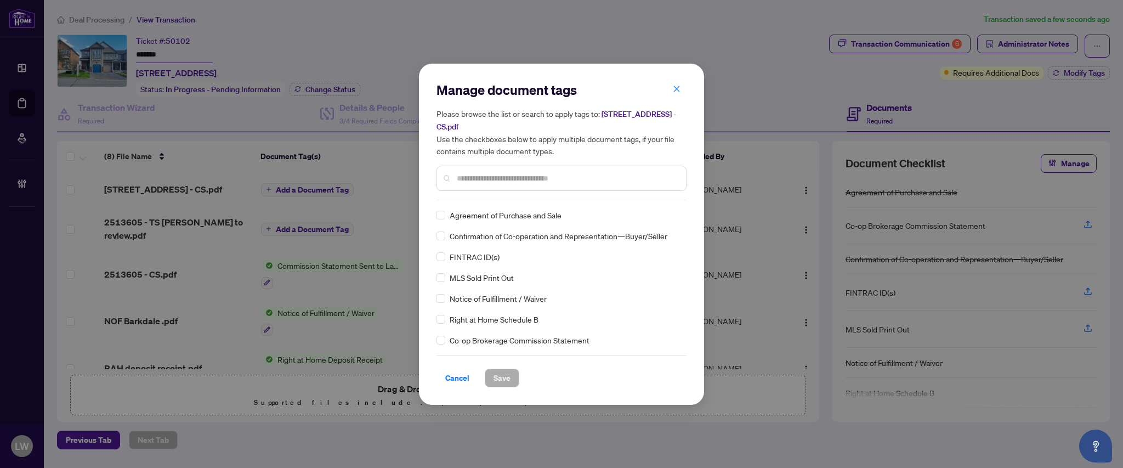
click at [576, 173] on input "text" at bounding box center [567, 178] width 220 height 12
type input "****"
click at [509, 376] on span "Save" at bounding box center [502, 378] width 17 height 18
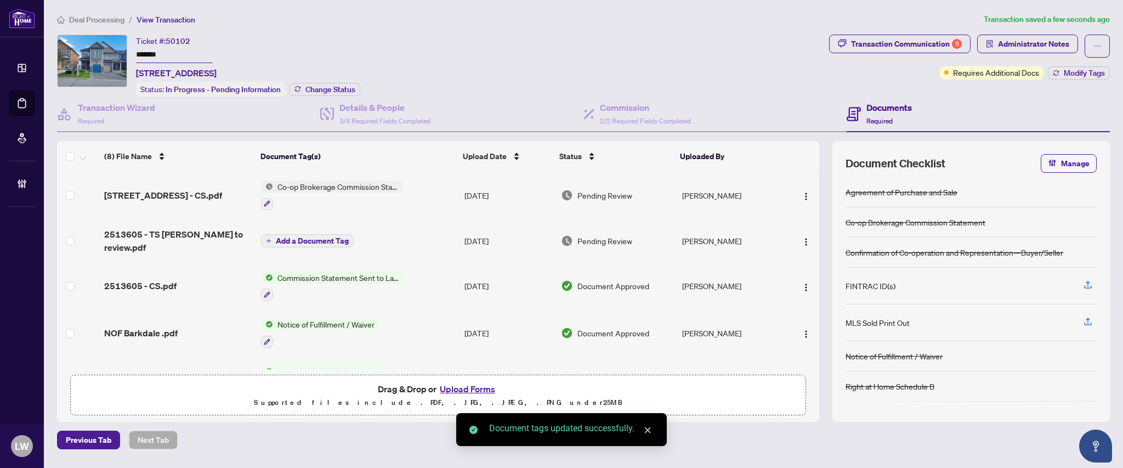
click at [612, 193] on span "Pending Review" at bounding box center [605, 195] width 55 height 12
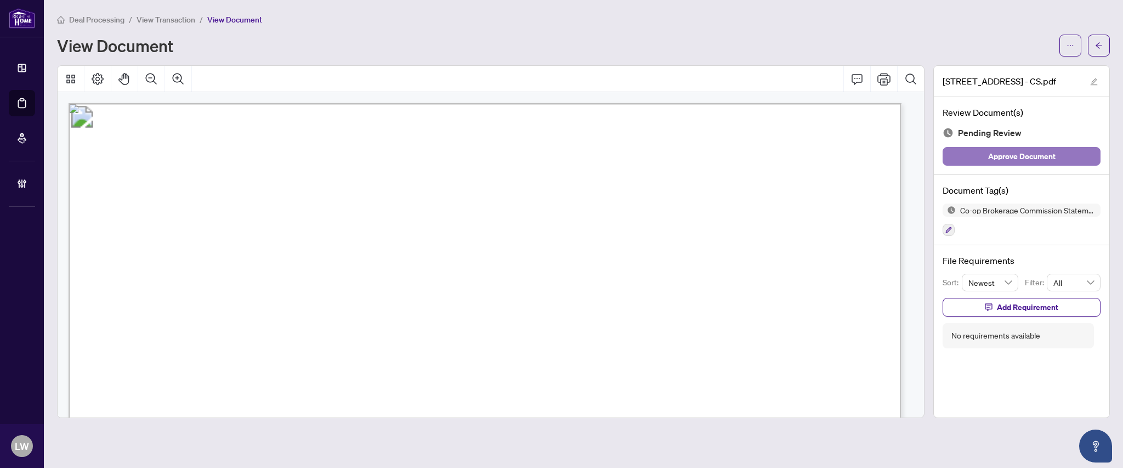
click at [1006, 156] on span "Approve Document" at bounding box center [1021, 157] width 67 height 18
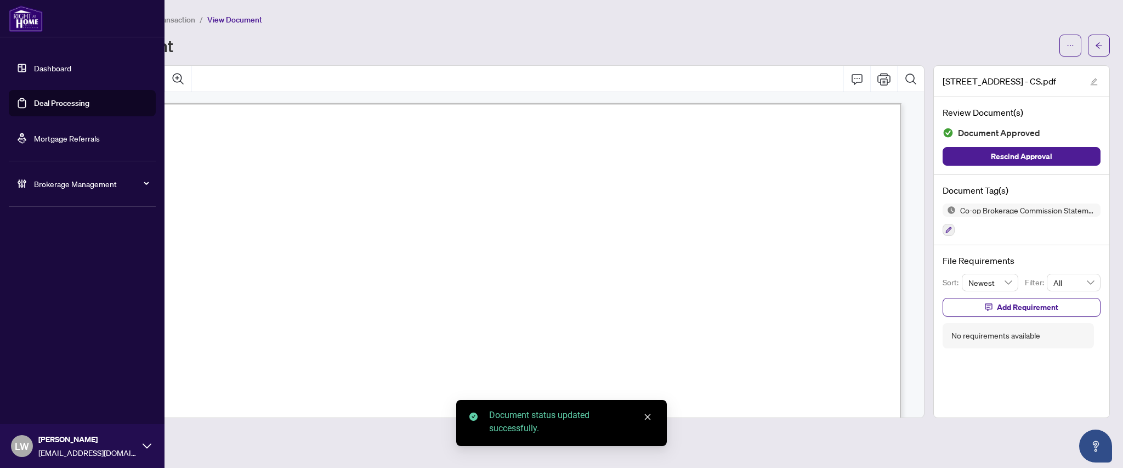
click at [47, 102] on link "Deal Processing" at bounding box center [61, 103] width 55 height 10
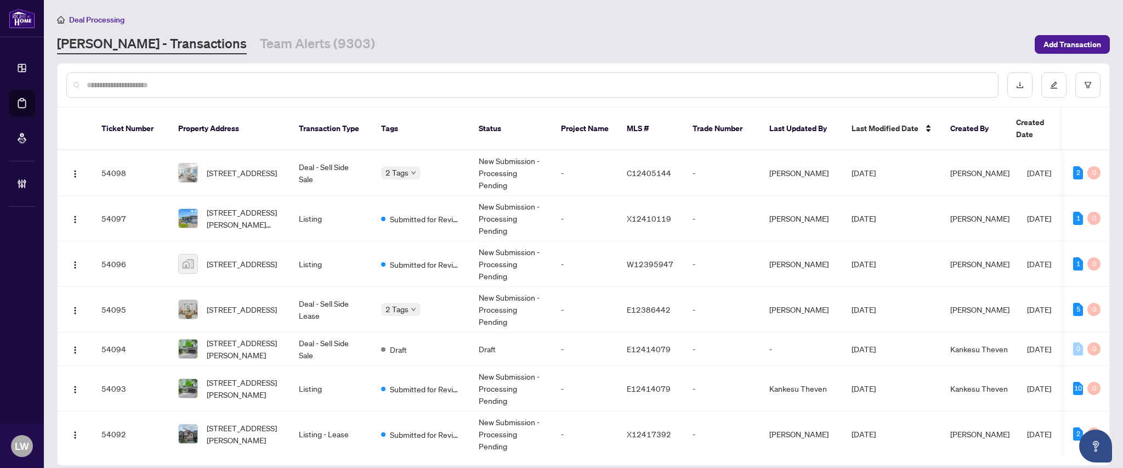
click at [369, 88] on input "text" at bounding box center [538, 85] width 903 height 12
type input "*****"
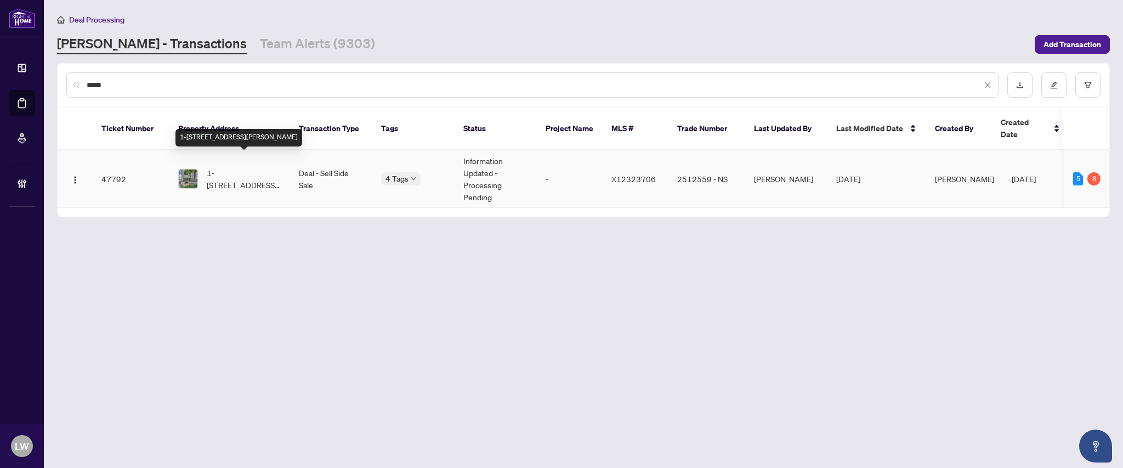
click at [229, 167] on span "1-[STREET_ADDRESS][PERSON_NAME]" at bounding box center [244, 179] width 75 height 24
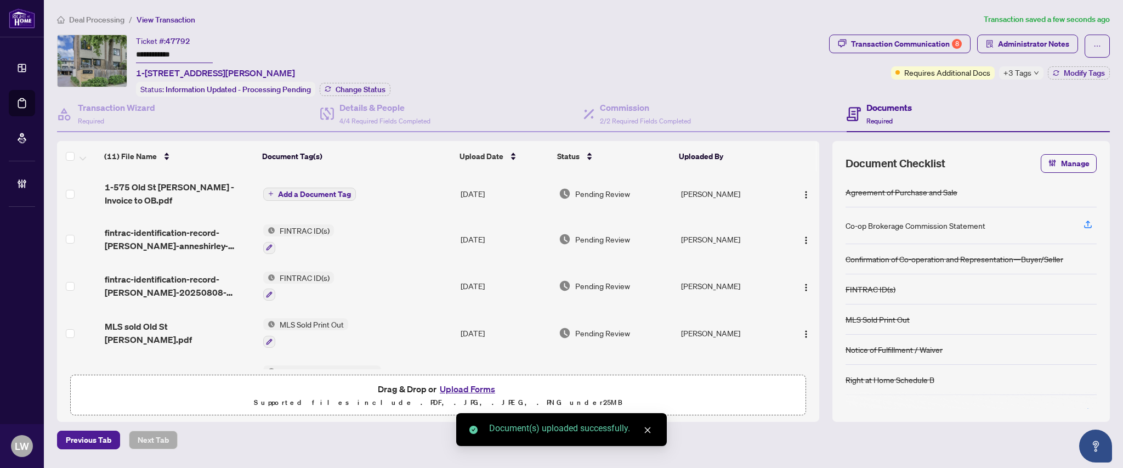
click at [310, 193] on span "Add a Document Tag" at bounding box center [314, 194] width 73 height 8
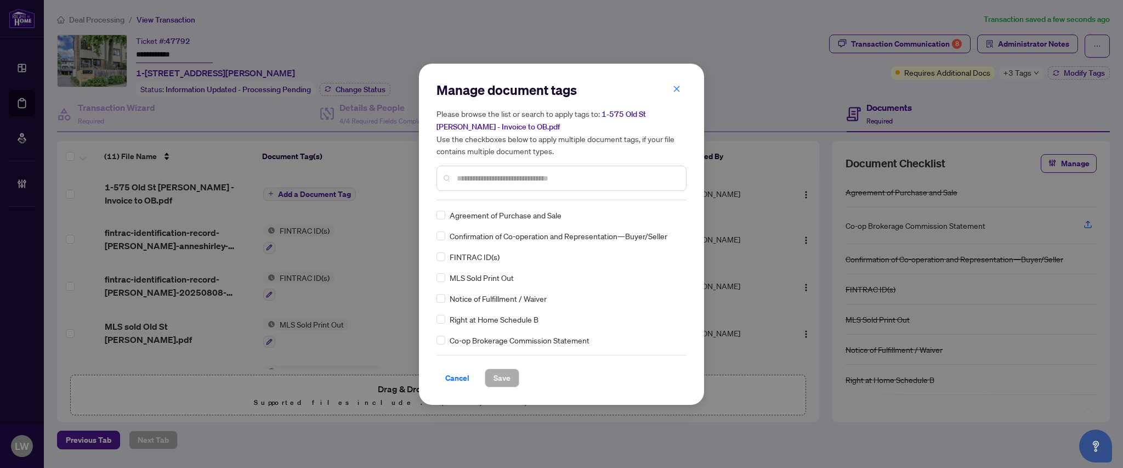
click at [572, 172] on input "text" at bounding box center [567, 178] width 220 height 12
type input "***"
click at [499, 382] on span "Save" at bounding box center [502, 378] width 17 height 18
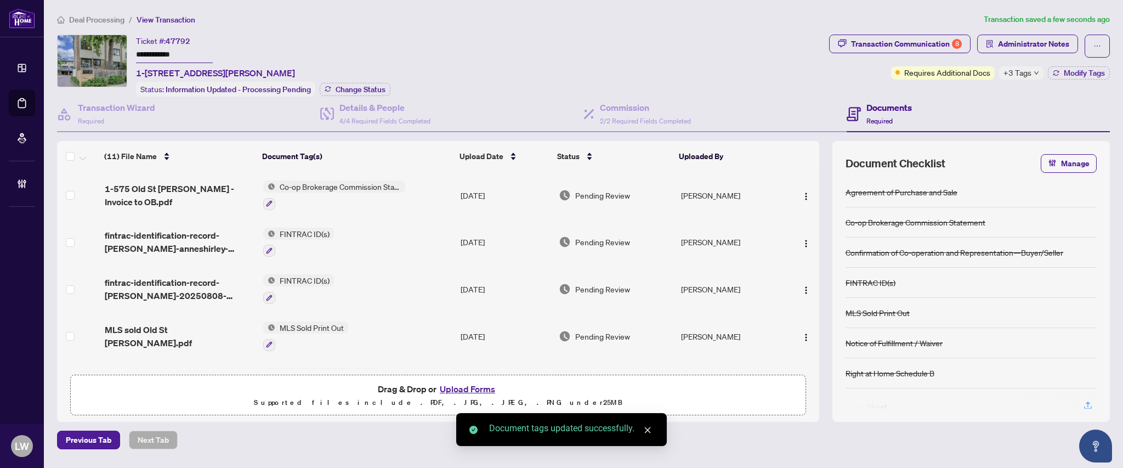
click at [613, 189] on span "Pending Review" at bounding box center [602, 195] width 55 height 12
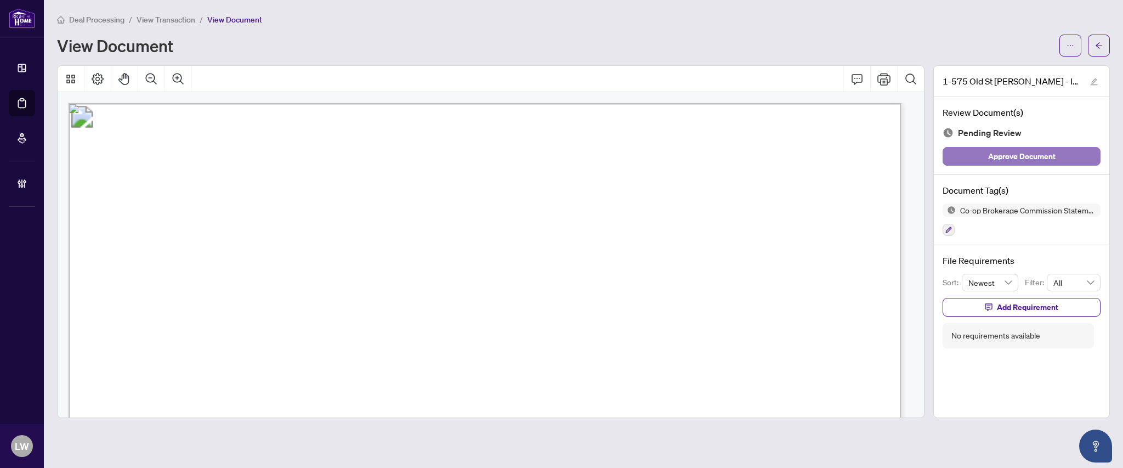
click at [1003, 159] on span "Approve Document" at bounding box center [1021, 157] width 67 height 18
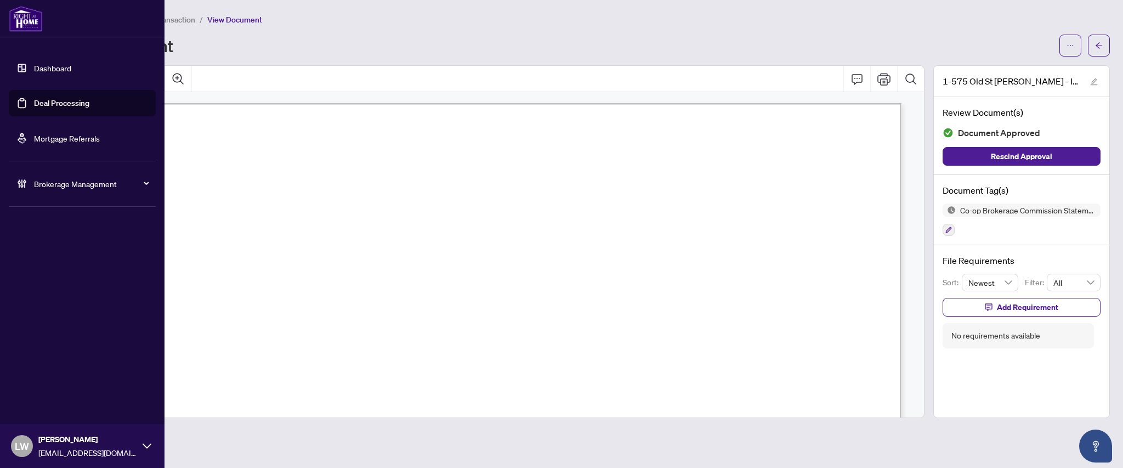
click at [53, 101] on link "Deal Processing" at bounding box center [61, 103] width 55 height 10
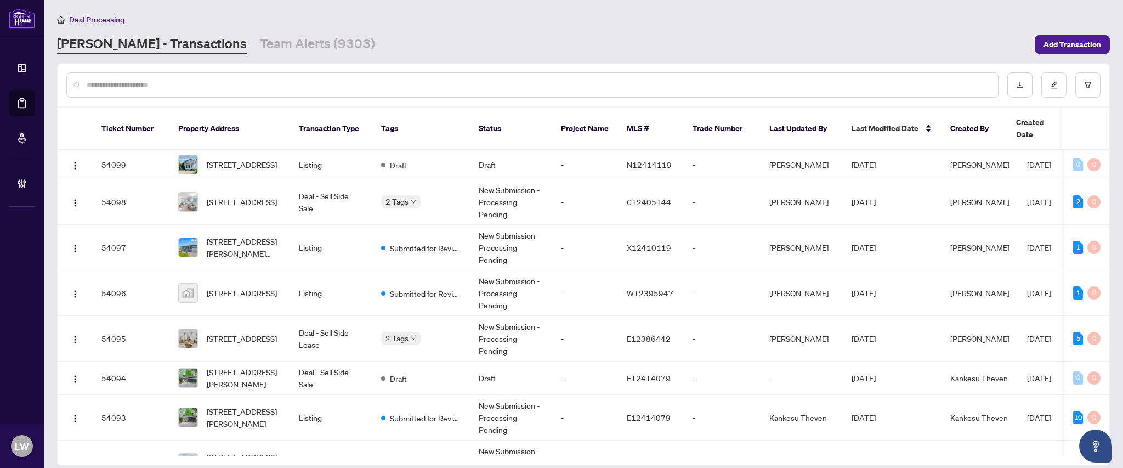
click at [440, 81] on input "text" at bounding box center [538, 85] width 903 height 12
type input "*****"
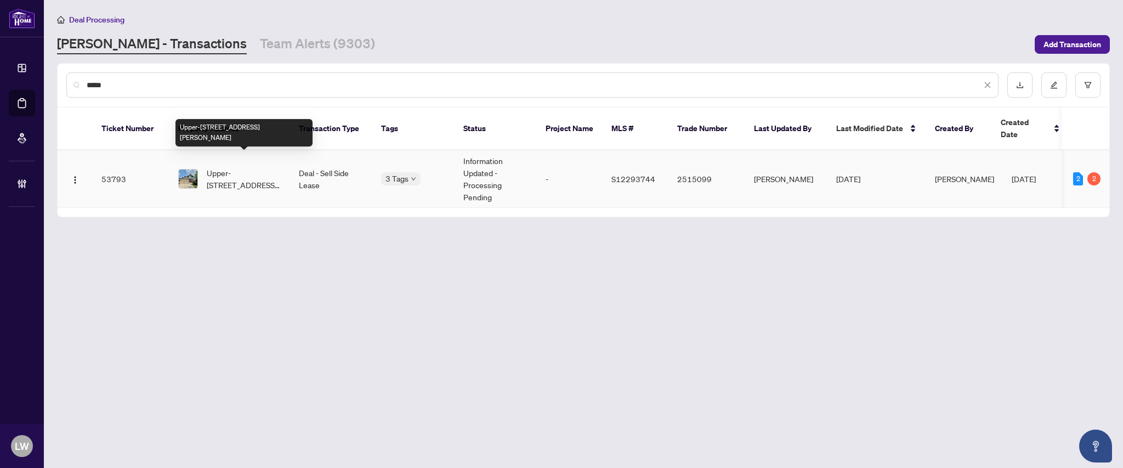
click at [244, 176] on span "Upper-[STREET_ADDRESS][PERSON_NAME]" at bounding box center [244, 179] width 75 height 24
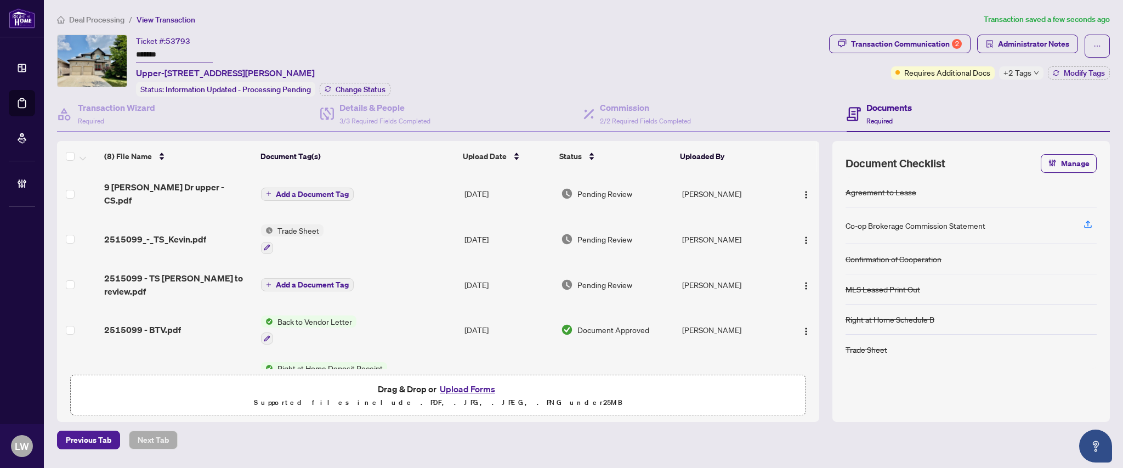
click at [276, 190] on span "Add a Document Tag" at bounding box center [312, 194] width 73 height 8
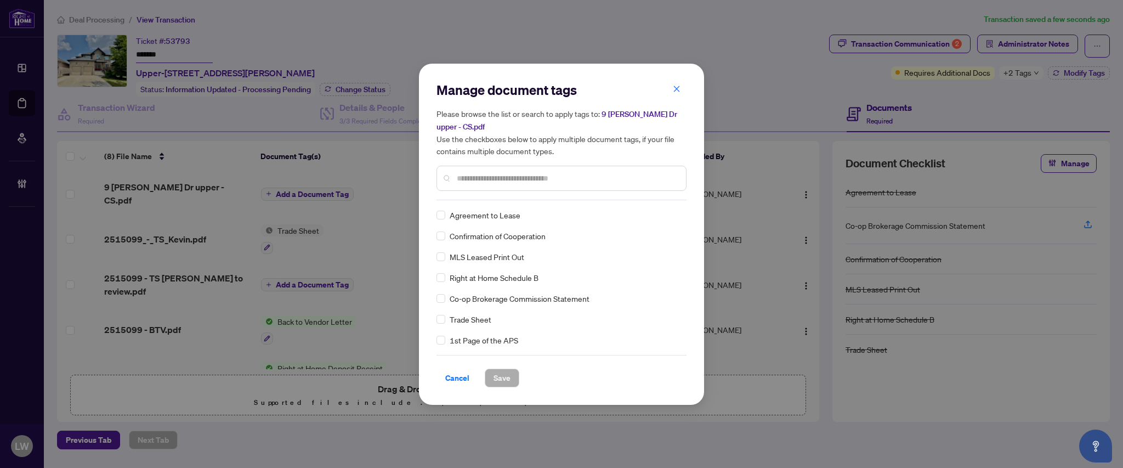
click at [545, 172] on input "text" at bounding box center [567, 178] width 220 height 12
type input "****"
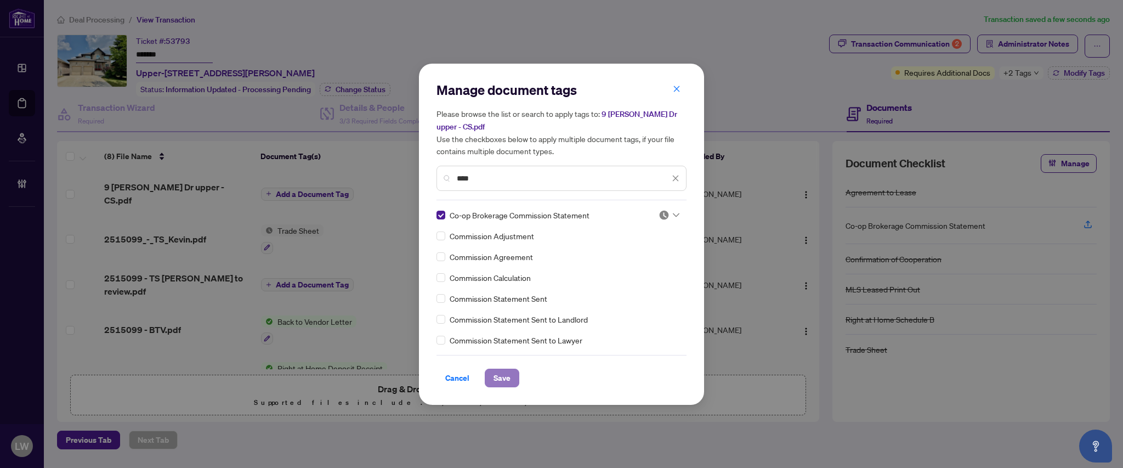
click at [501, 378] on span "Save" at bounding box center [502, 378] width 17 height 18
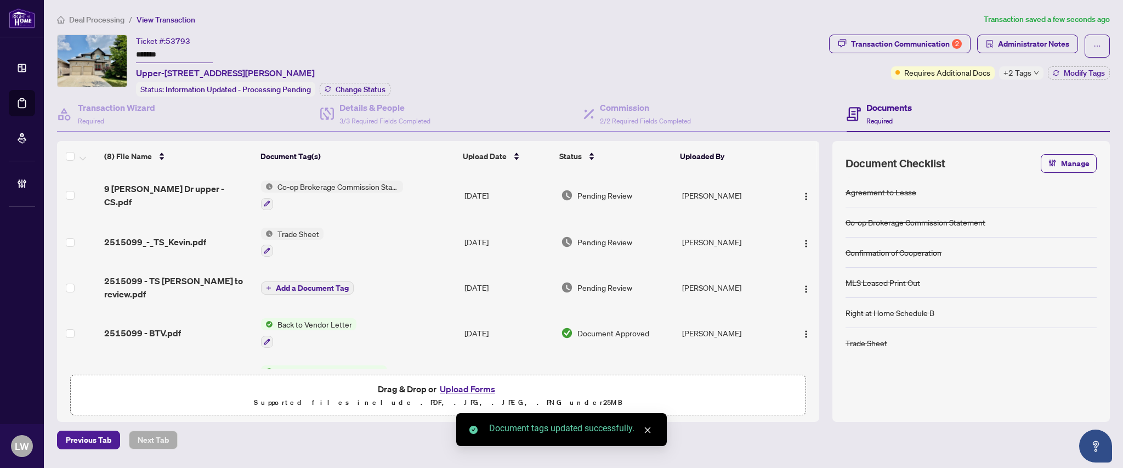
click at [606, 196] on span "Pending Review" at bounding box center [605, 195] width 55 height 12
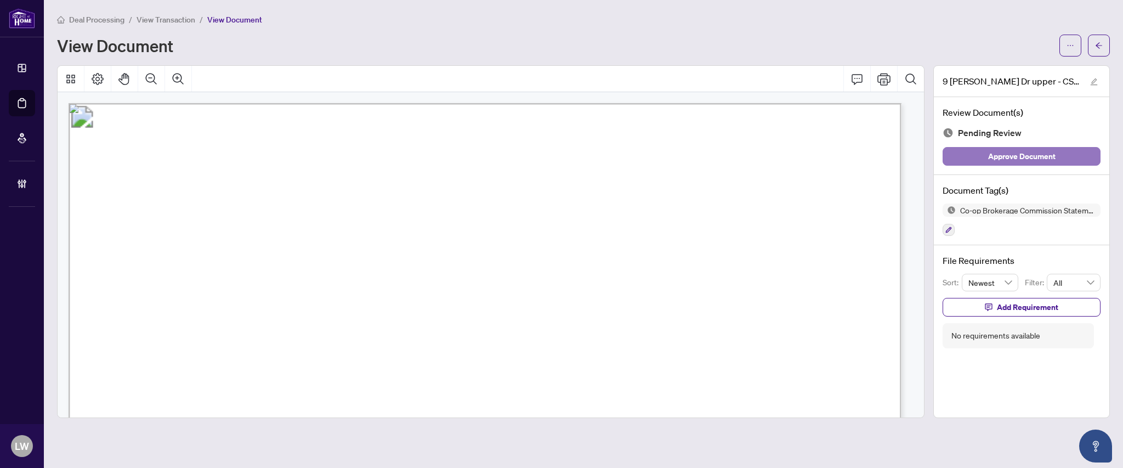
click at [980, 156] on button "Approve Document" at bounding box center [1022, 156] width 158 height 19
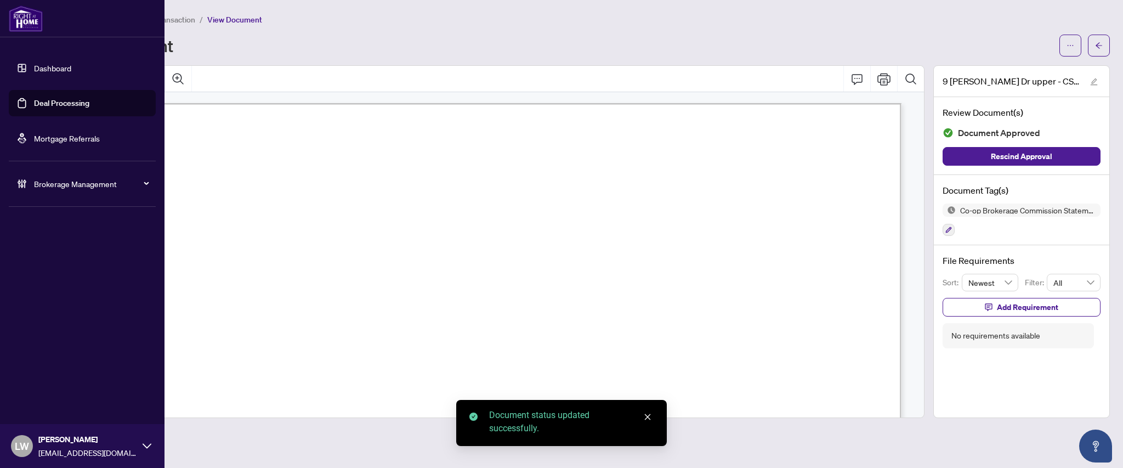
click at [65, 105] on link "Deal Processing" at bounding box center [61, 103] width 55 height 10
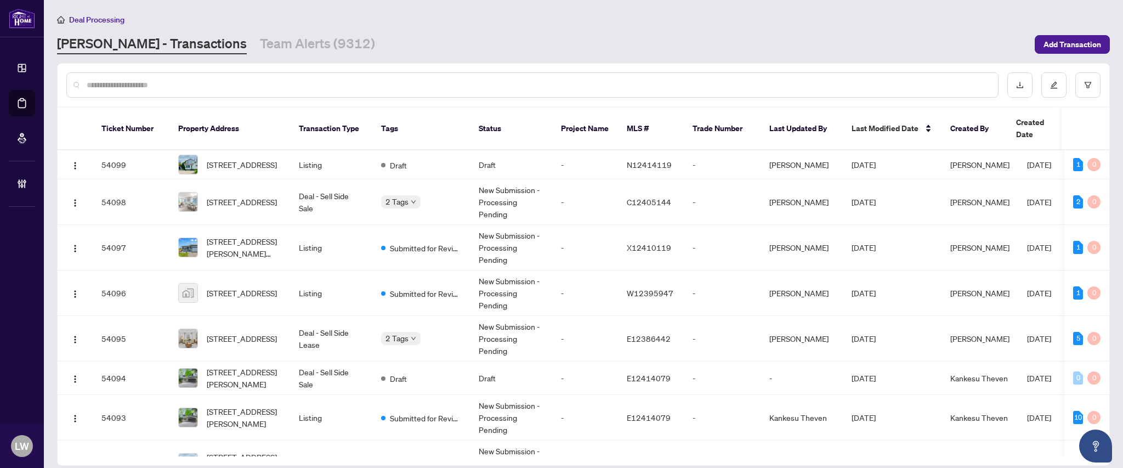
click at [330, 86] on input "text" at bounding box center [538, 85] width 903 height 12
type input "*****"
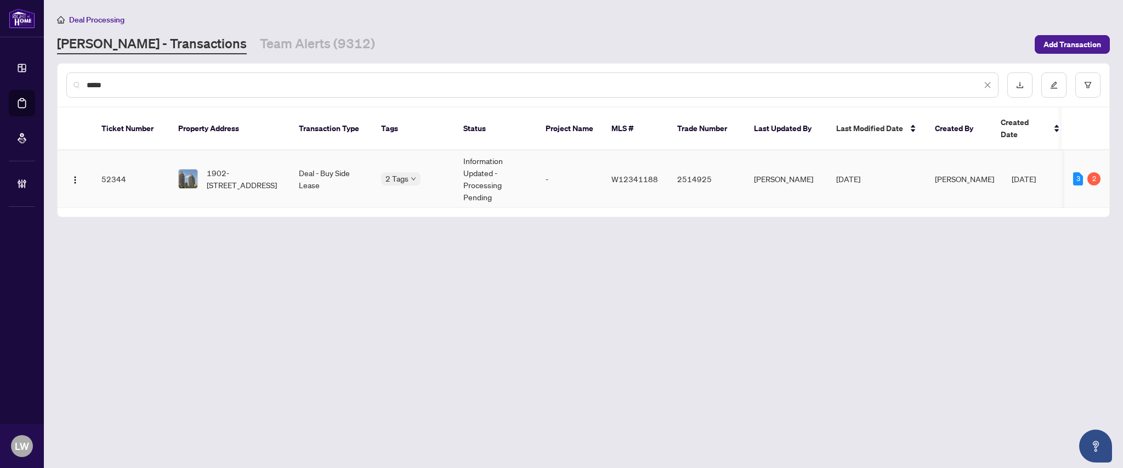
click at [242, 167] on span "1902-[STREET_ADDRESS]" at bounding box center [244, 179] width 75 height 24
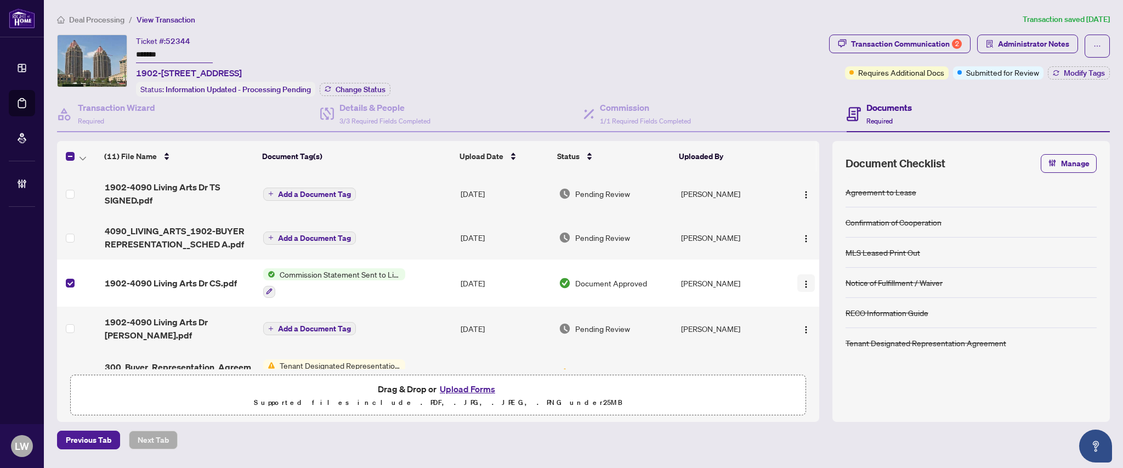
click at [804, 283] on img "button" at bounding box center [806, 284] width 9 height 9
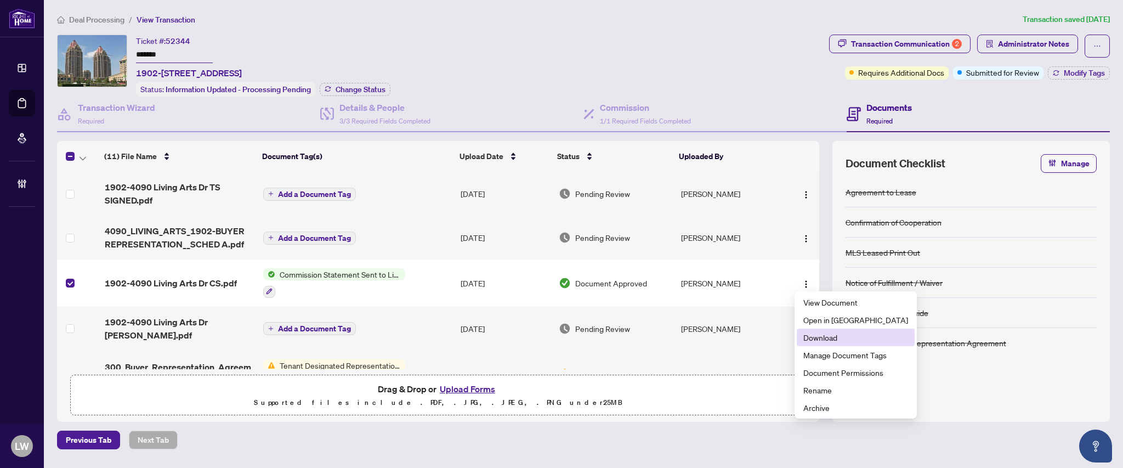
click at [812, 345] on li "Download" at bounding box center [856, 338] width 118 height 18
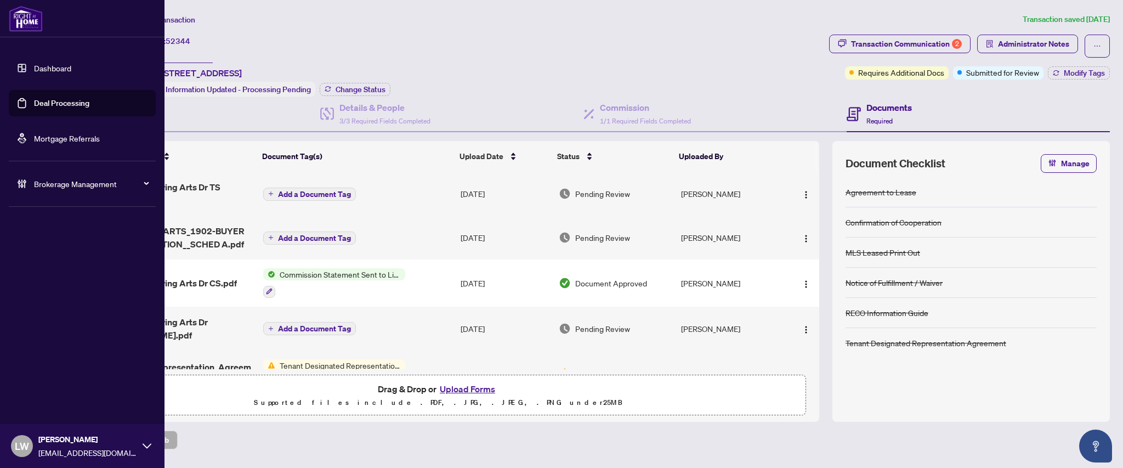
click at [78, 104] on link "Deal Processing" at bounding box center [61, 103] width 55 height 10
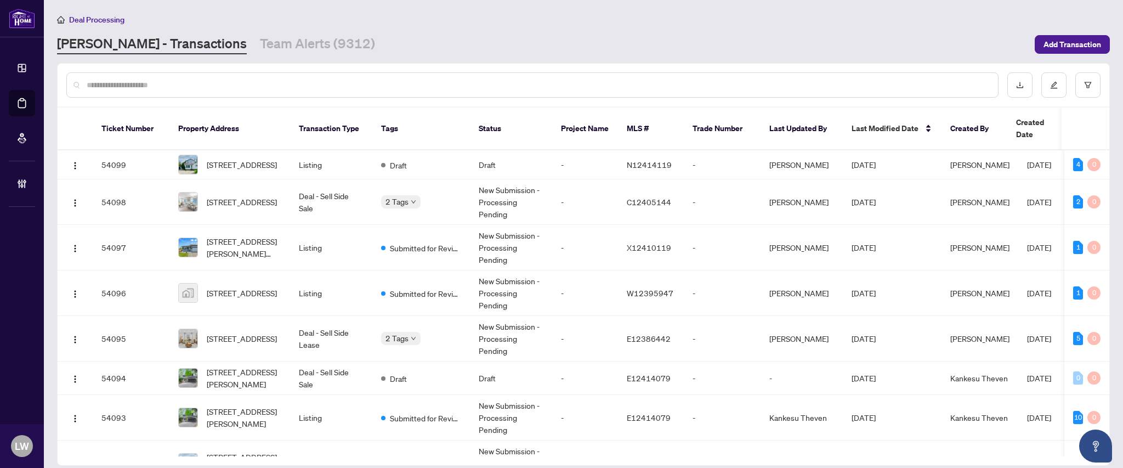
click at [449, 86] on input "text" at bounding box center [538, 85] width 903 height 12
type input "*****"
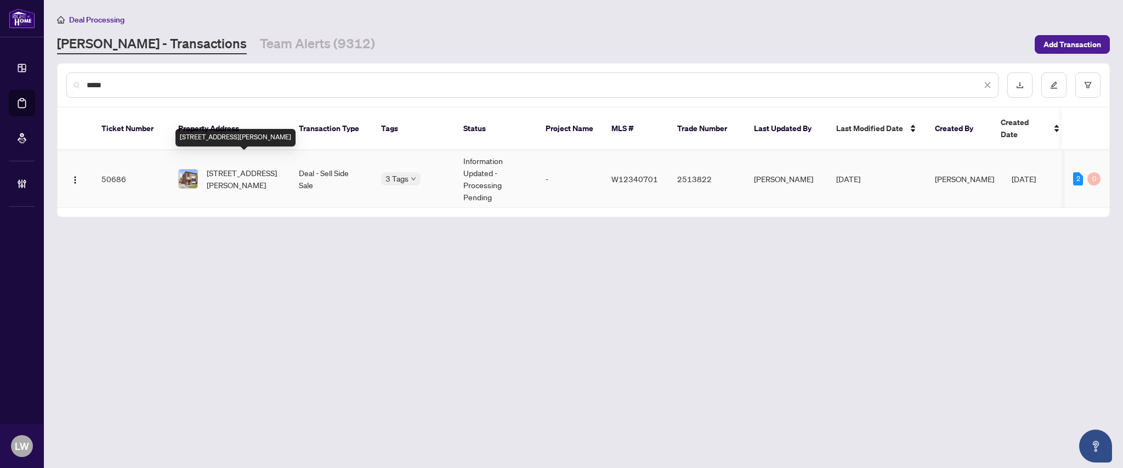
click at [237, 167] on span "[STREET_ADDRESS][PERSON_NAME]" at bounding box center [244, 179] width 75 height 24
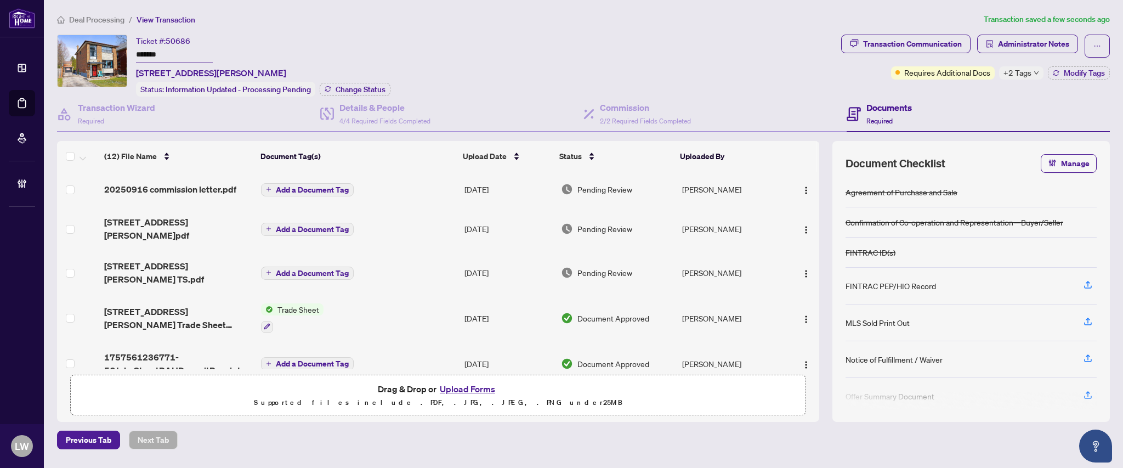
click at [286, 186] on span "Add a Document Tag" at bounding box center [312, 190] width 73 height 8
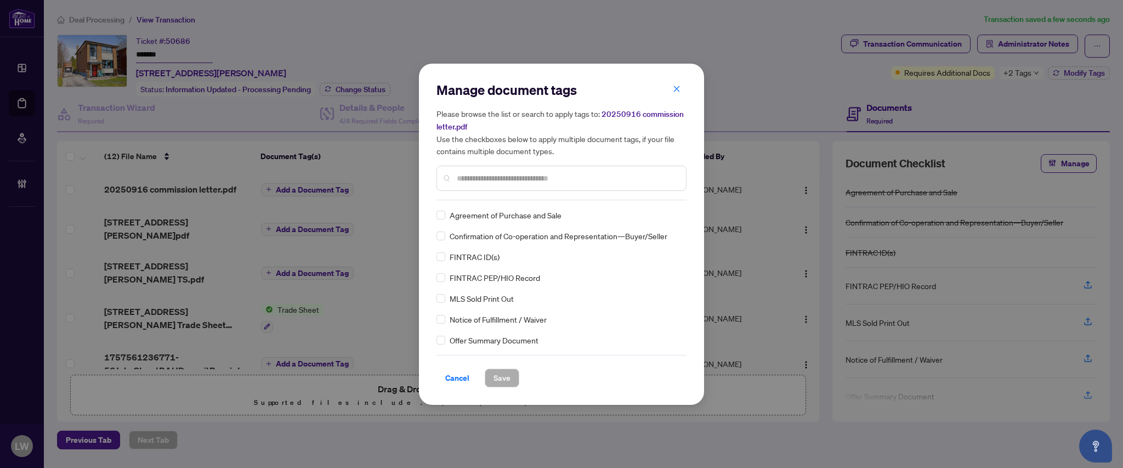
click at [538, 172] on input "text" at bounding box center [567, 178] width 220 height 12
type input "****"
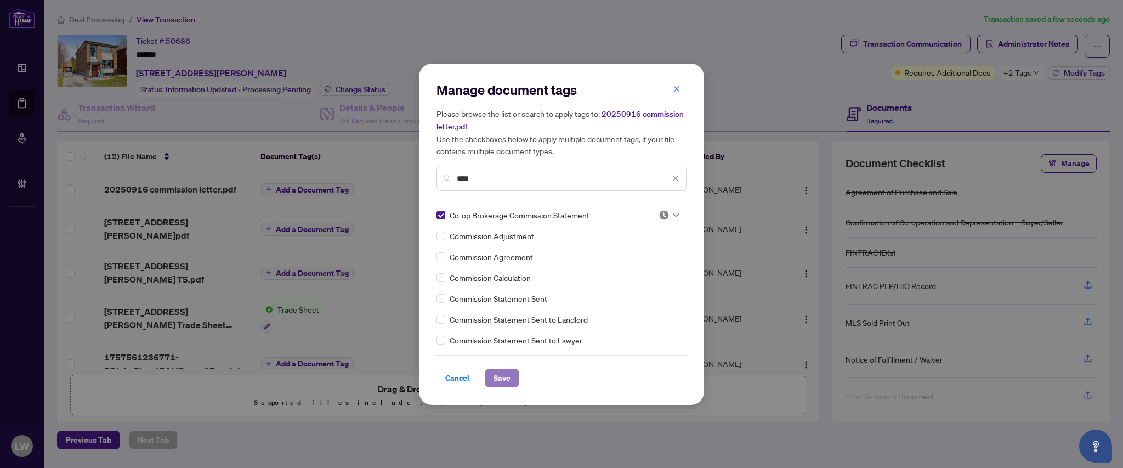
click at [505, 380] on span "Save" at bounding box center [502, 378] width 17 height 18
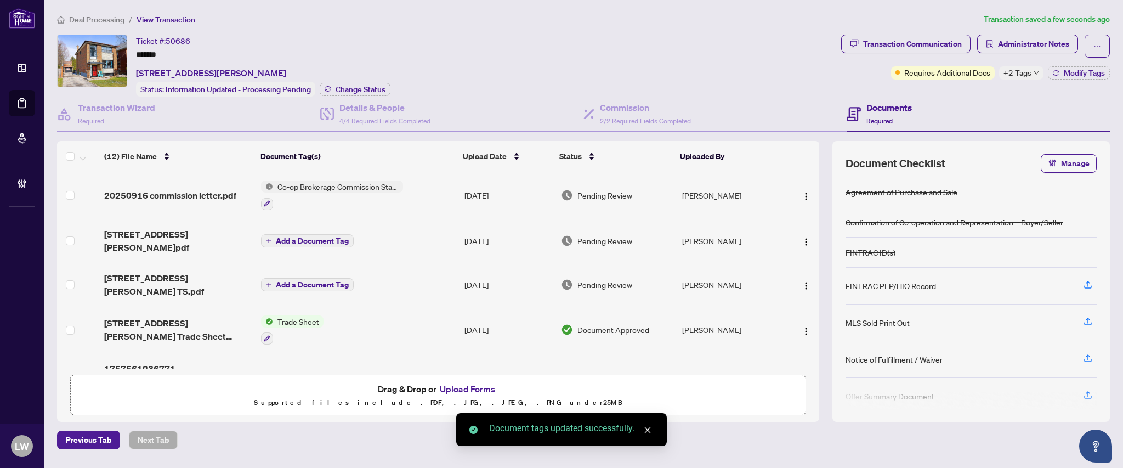
click at [620, 193] on span "Pending Review" at bounding box center [605, 195] width 55 height 12
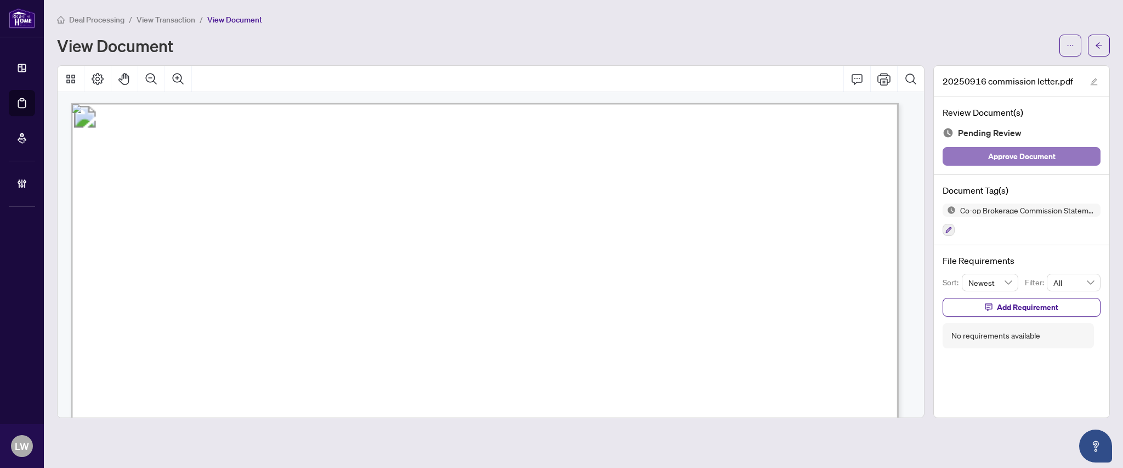
click at [1011, 155] on span "Approve Document" at bounding box center [1021, 157] width 67 height 18
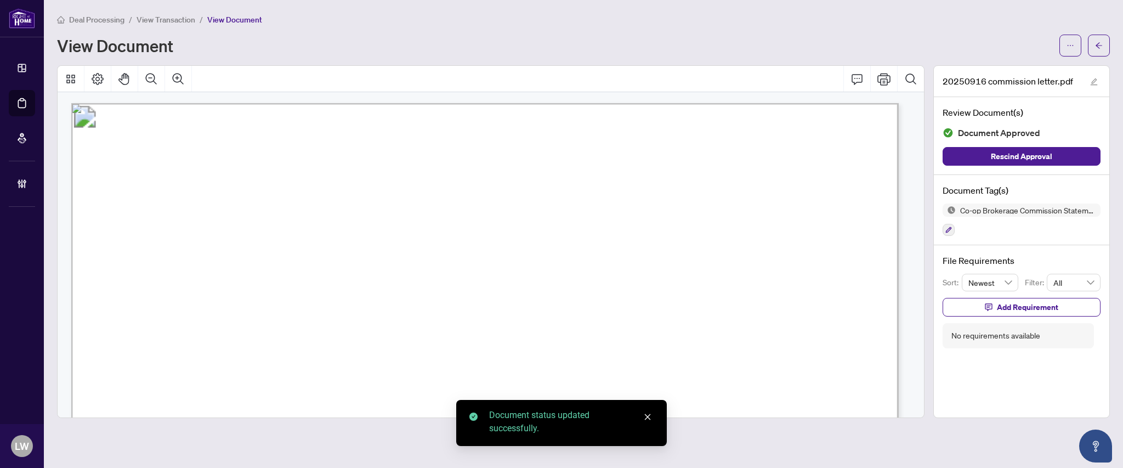
click at [171, 23] on li "View Transaction" at bounding box center [166, 19] width 59 height 13
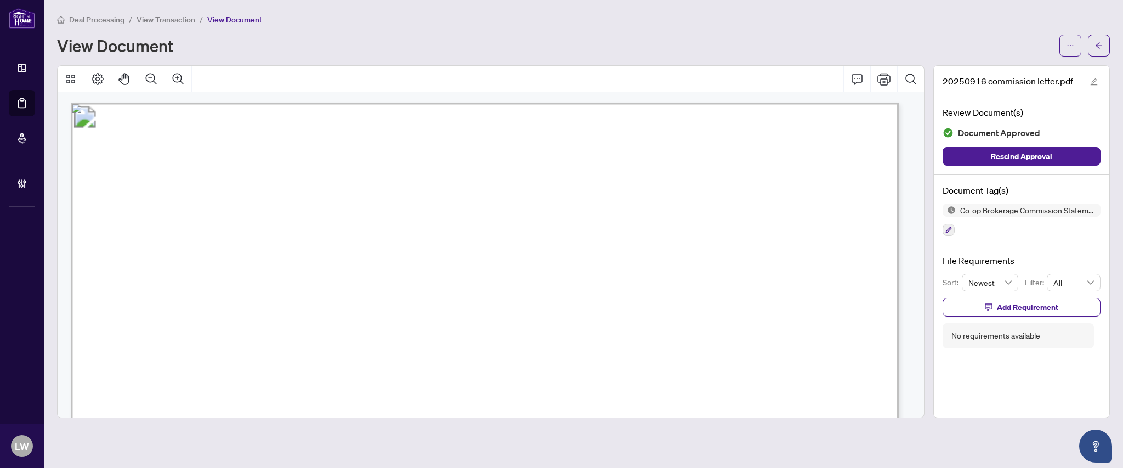
click at [168, 18] on span "View Transaction" at bounding box center [166, 20] width 59 height 10
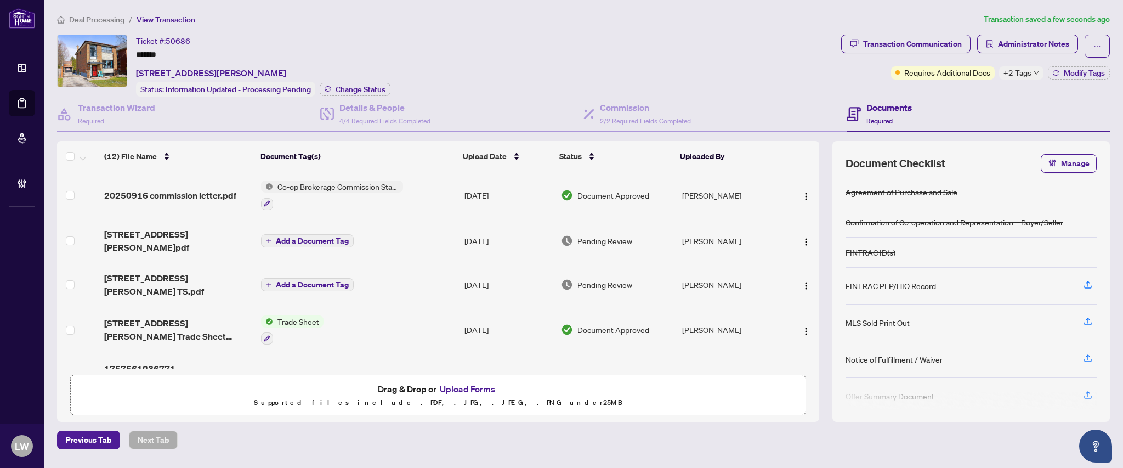
click at [264, 207] on td "Co-op Brokerage Commission Statement" at bounding box center [358, 195] width 203 height 47
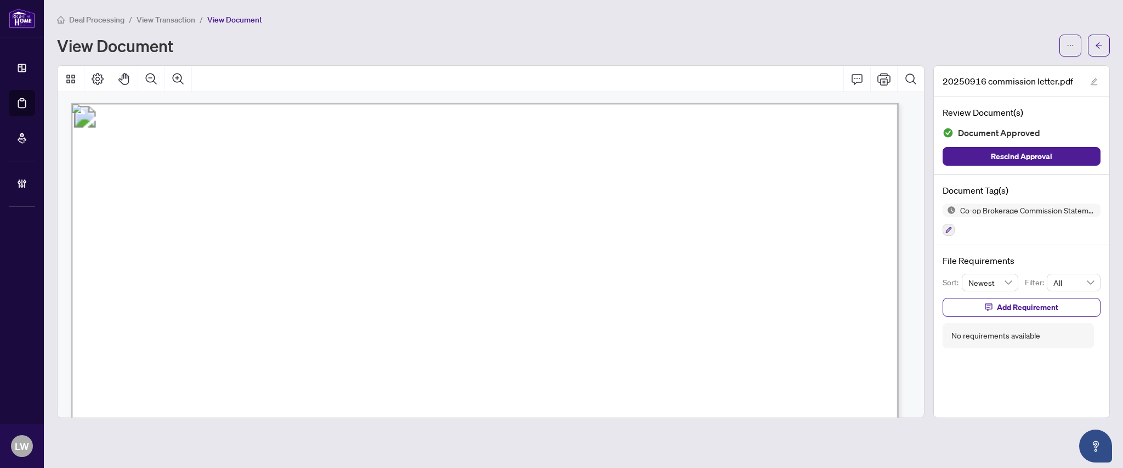
click at [180, 15] on span "View Transaction" at bounding box center [166, 20] width 59 height 10
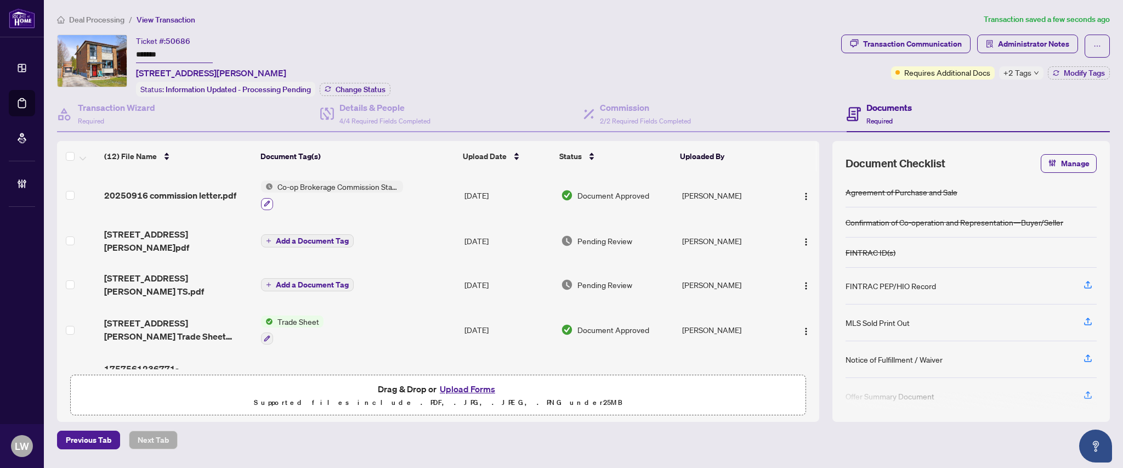
click at [270, 200] on button "button" at bounding box center [267, 204] width 12 height 12
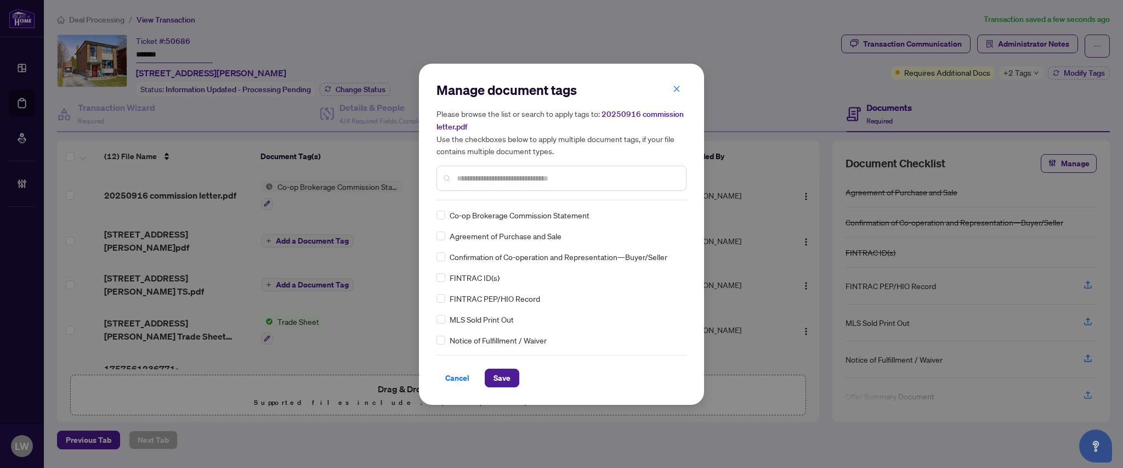
click at [474, 178] on input "text" at bounding box center [567, 178] width 220 height 12
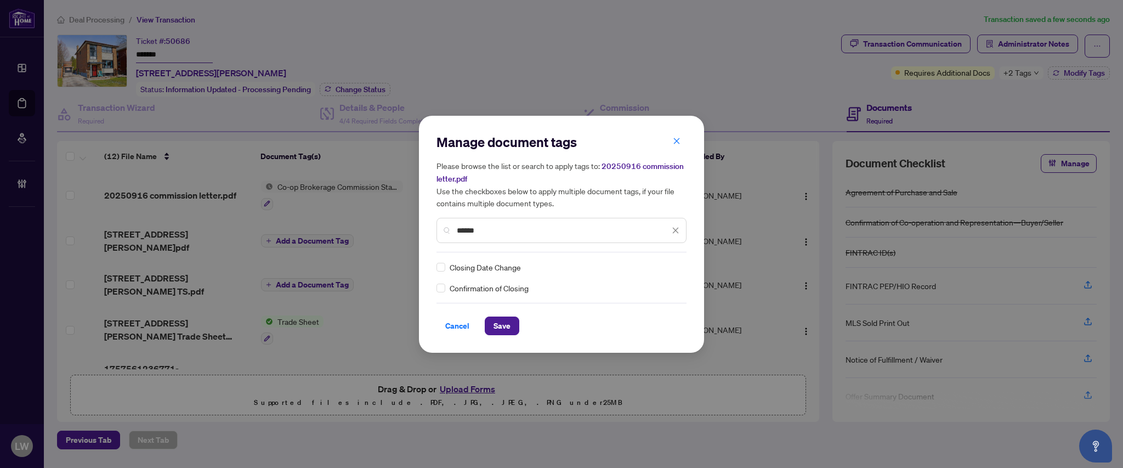
type input "******"
click at [504, 325] on span "Save" at bounding box center [502, 326] width 17 height 18
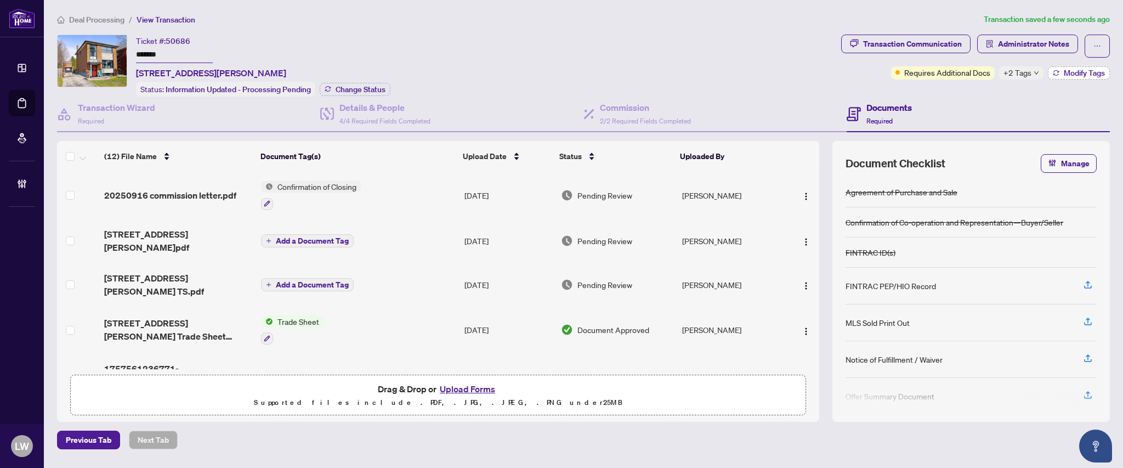
click at [1079, 71] on span "Modify Tags" at bounding box center [1084, 73] width 41 height 8
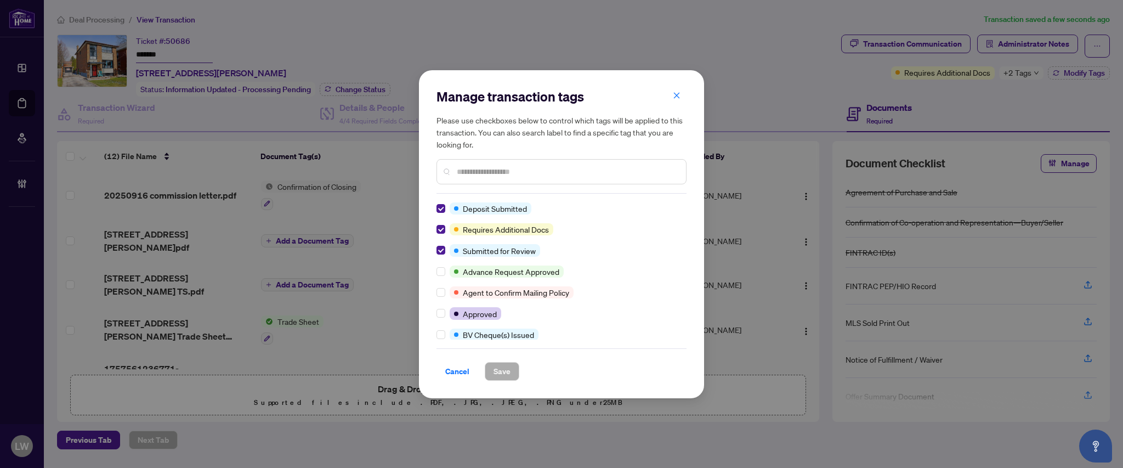
click at [516, 171] on input "text" at bounding box center [567, 172] width 220 height 12
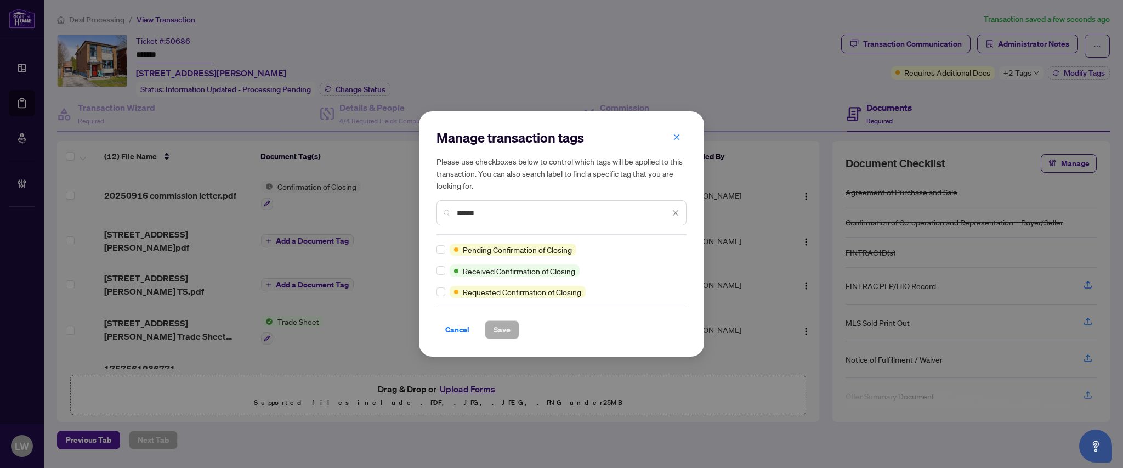
type input "******"
click at [508, 332] on span "Save" at bounding box center [502, 330] width 17 height 18
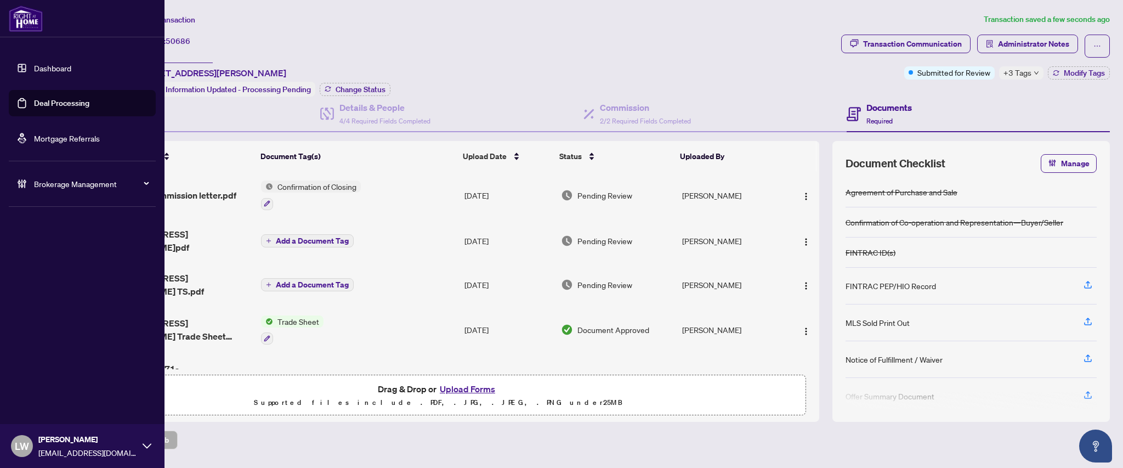
click at [55, 108] on link "Deal Processing" at bounding box center [61, 103] width 55 height 10
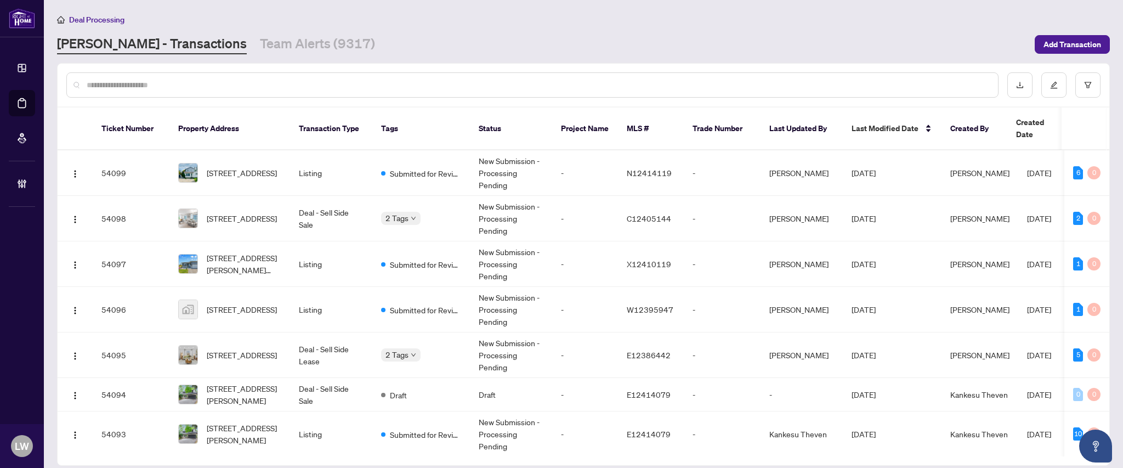
click at [360, 87] on input "text" at bounding box center [538, 85] width 903 height 12
type input "*****"
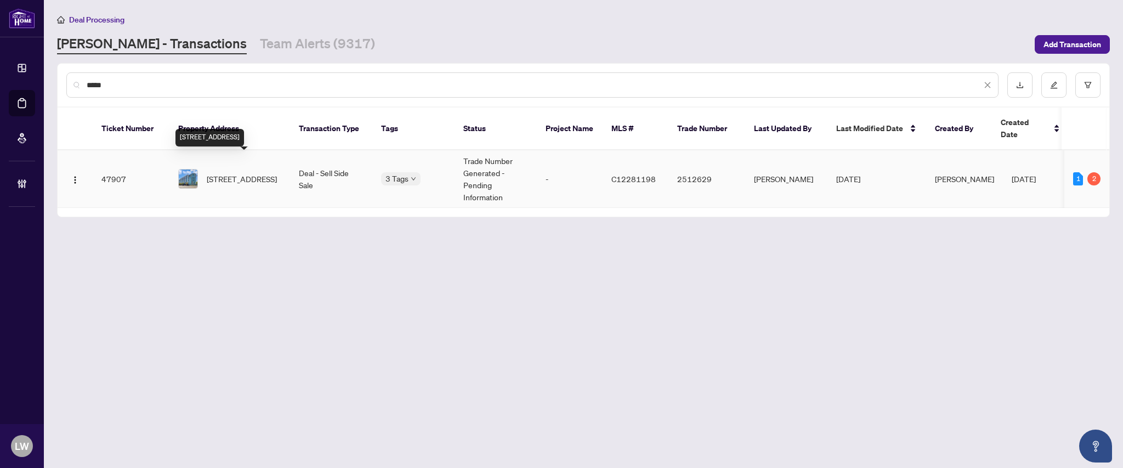
click at [246, 173] on span "[STREET_ADDRESS]" at bounding box center [242, 179] width 70 height 12
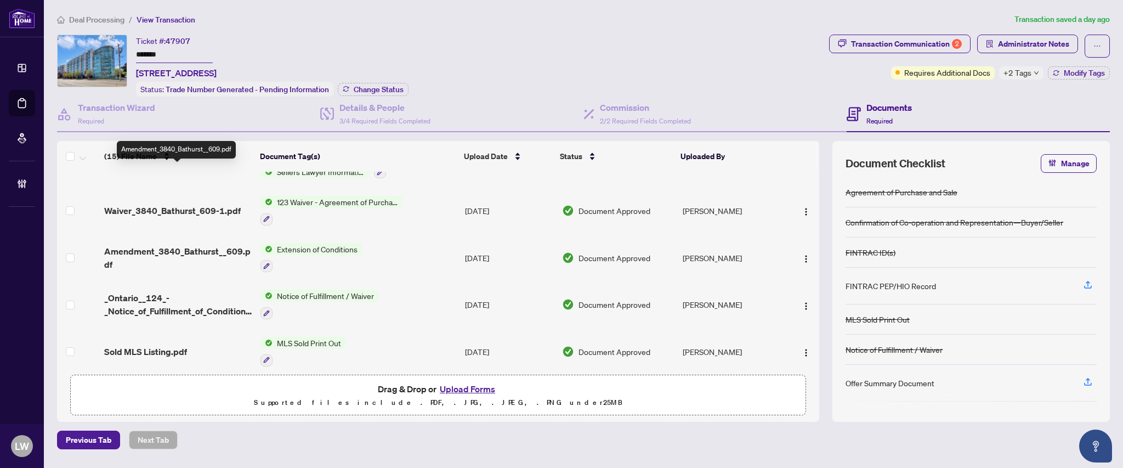
scroll to position [292, 0]
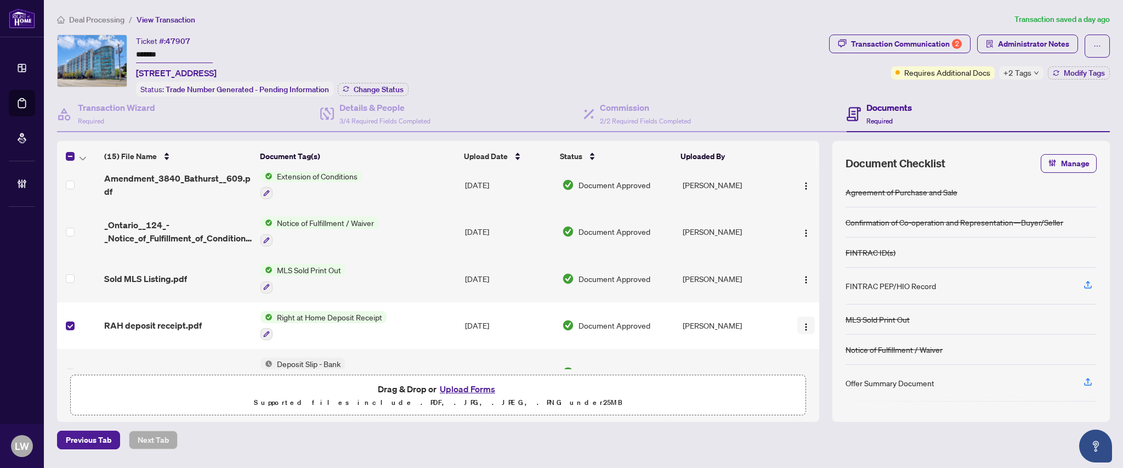
click at [804, 323] on img "button" at bounding box center [806, 327] width 9 height 9
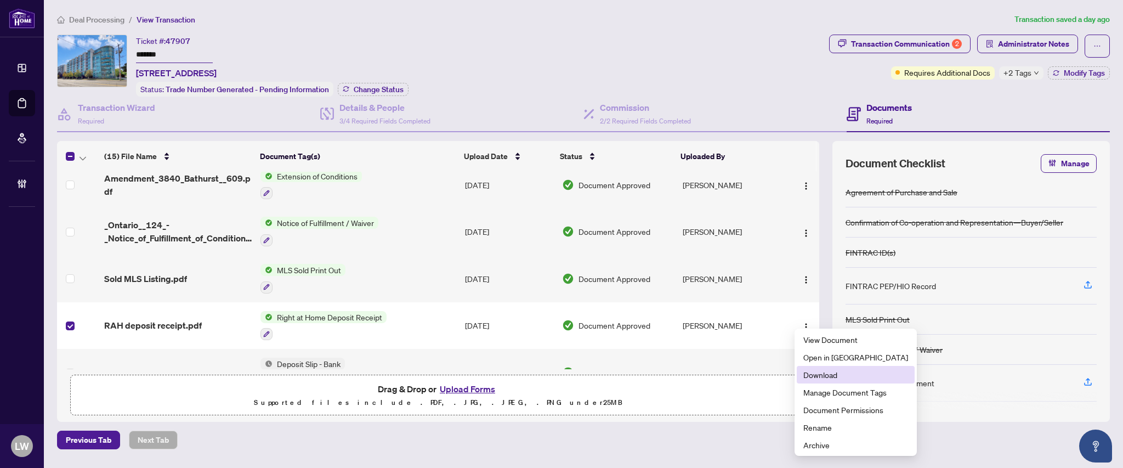
click at [817, 378] on span "Download" at bounding box center [856, 375] width 105 height 12
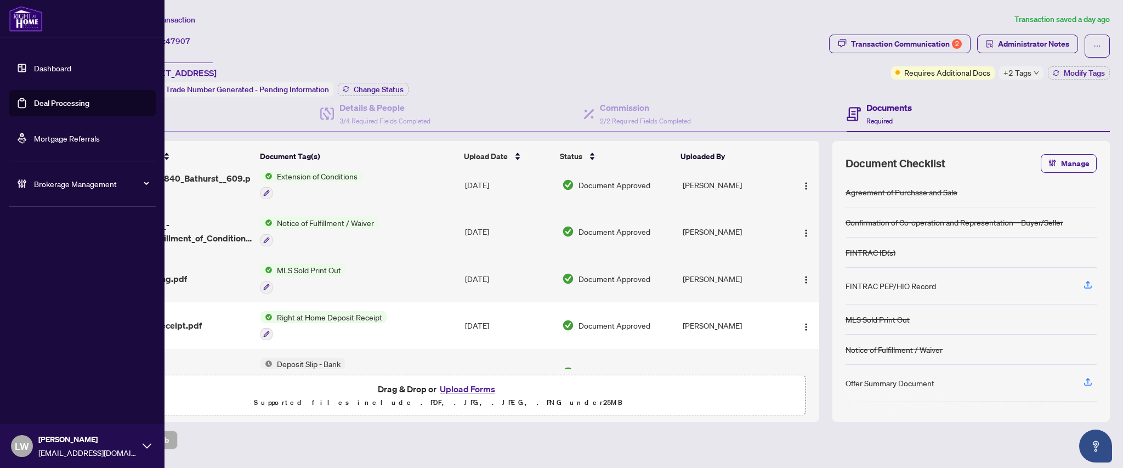
click at [71, 104] on link "Deal Processing" at bounding box center [61, 103] width 55 height 10
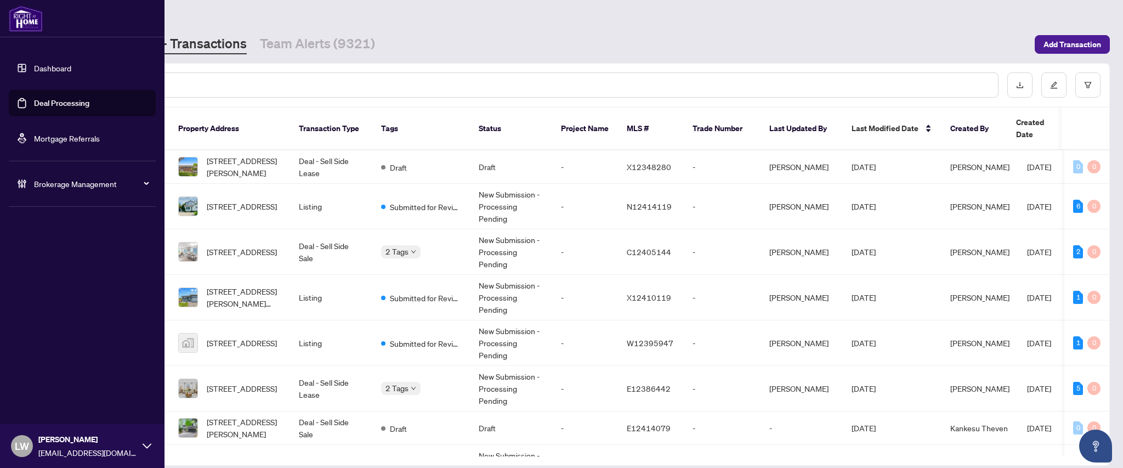
click at [16, 450] on span "LW" at bounding box center [22, 445] width 14 height 15
click at [51, 409] on span "Logout" at bounding box center [44, 404] width 25 height 18
